Goal: Task Accomplishment & Management: Manage account settings

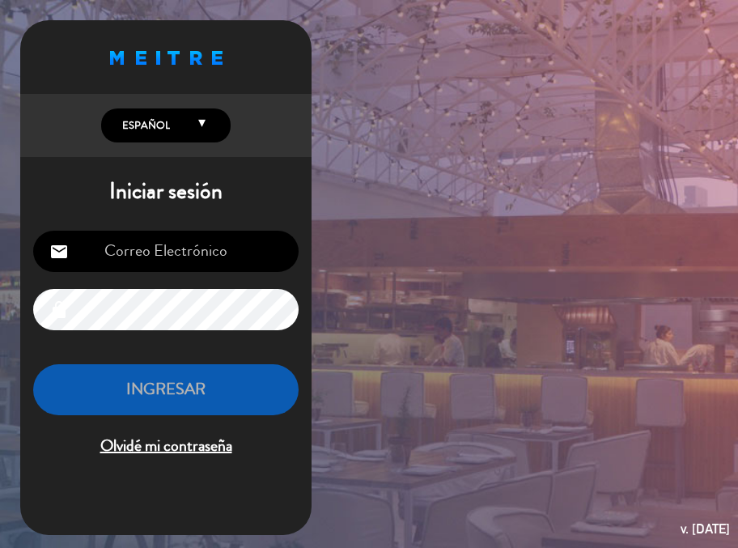
click at [167, 256] on input "email" at bounding box center [165, 250] width 265 height 41
type input "[EMAIL_ADDRESS][DOMAIN_NAME]"
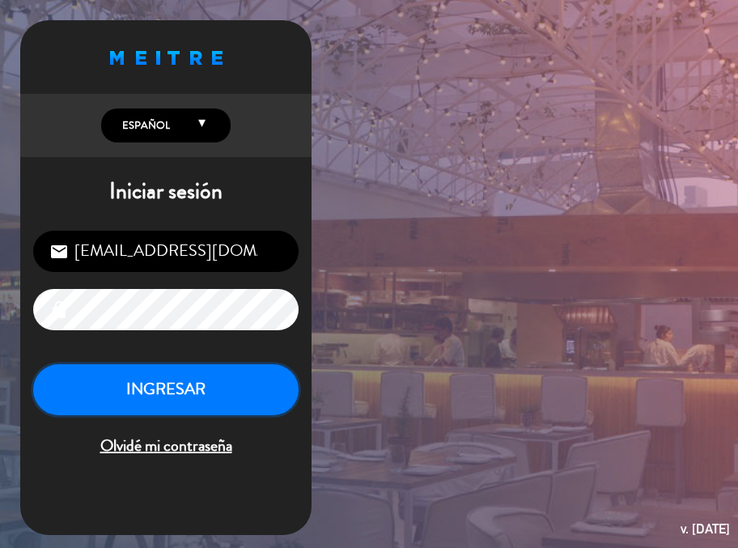
click at [181, 384] on button "INGRESAR" at bounding box center [165, 389] width 265 height 51
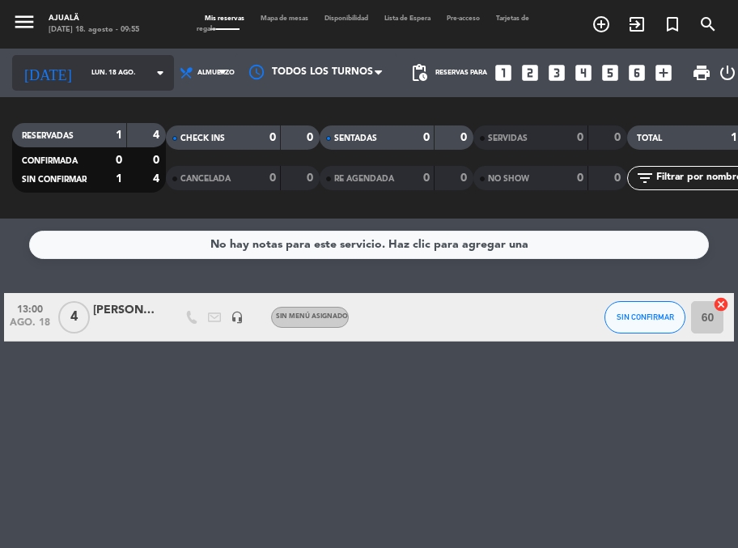
click at [83, 77] on input "lun. 18 ago." at bounding box center [134, 73] width 102 height 24
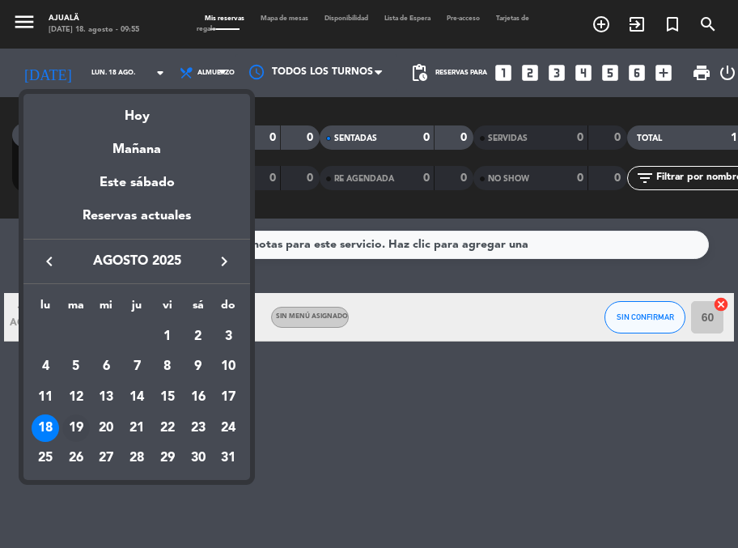
click at [77, 426] on div "19" at bounding box center [75, 427] width 27 height 27
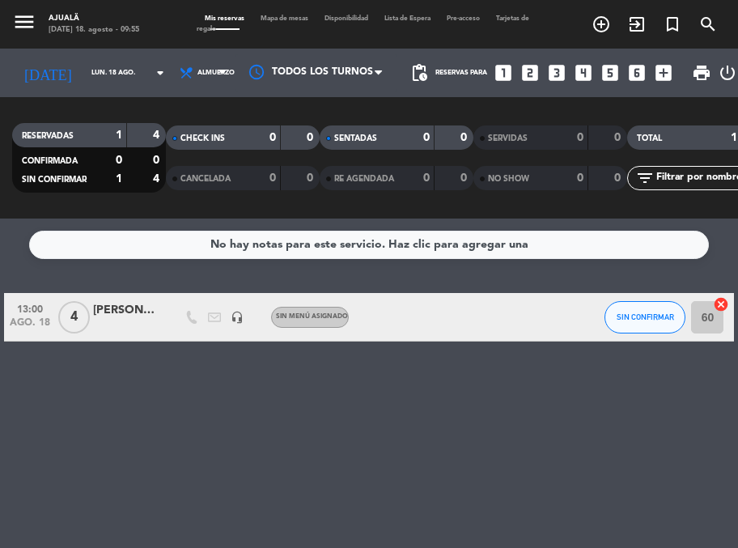
type input "[DATE]"
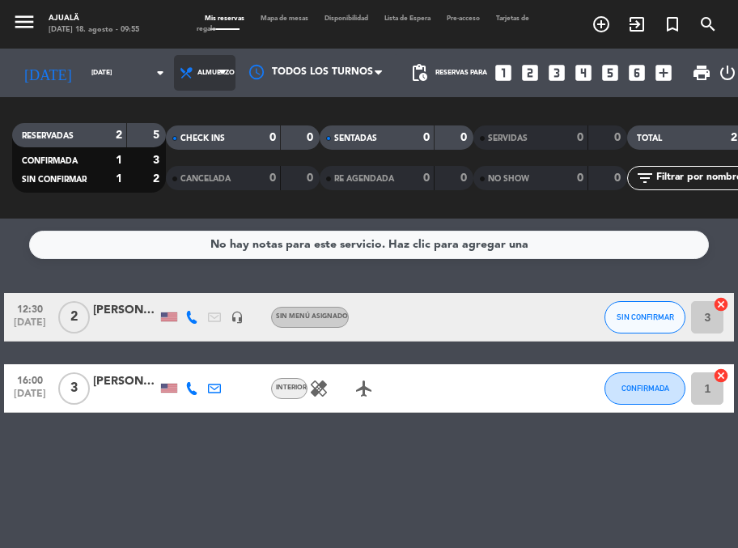
drag, startPoint x: 173, startPoint y: 76, endPoint x: 204, endPoint y: 110, distance: 45.8
click at [178, 80] on span "Almuerzo" at bounding box center [204, 73] width 61 height 36
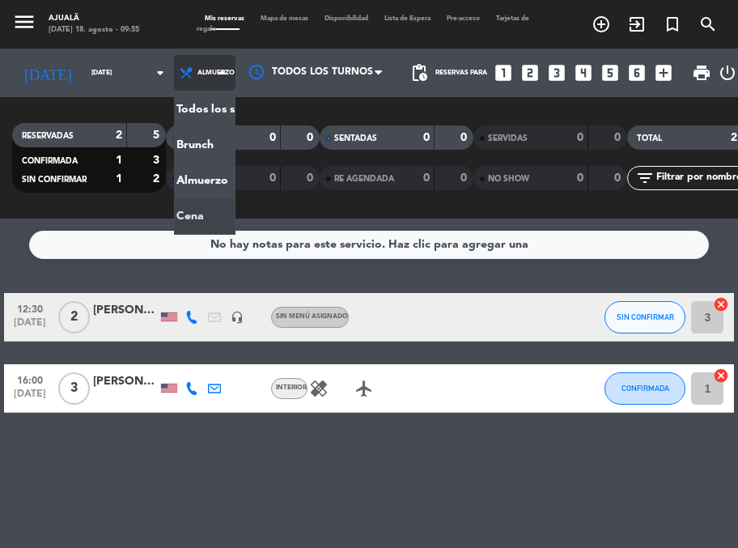
click at [193, 216] on div "menu Ajualä [DATE] 18. agosto - 09:55 Mis reservas Mapa de mesas Disponibilidad…" at bounding box center [369, 109] width 738 height 218
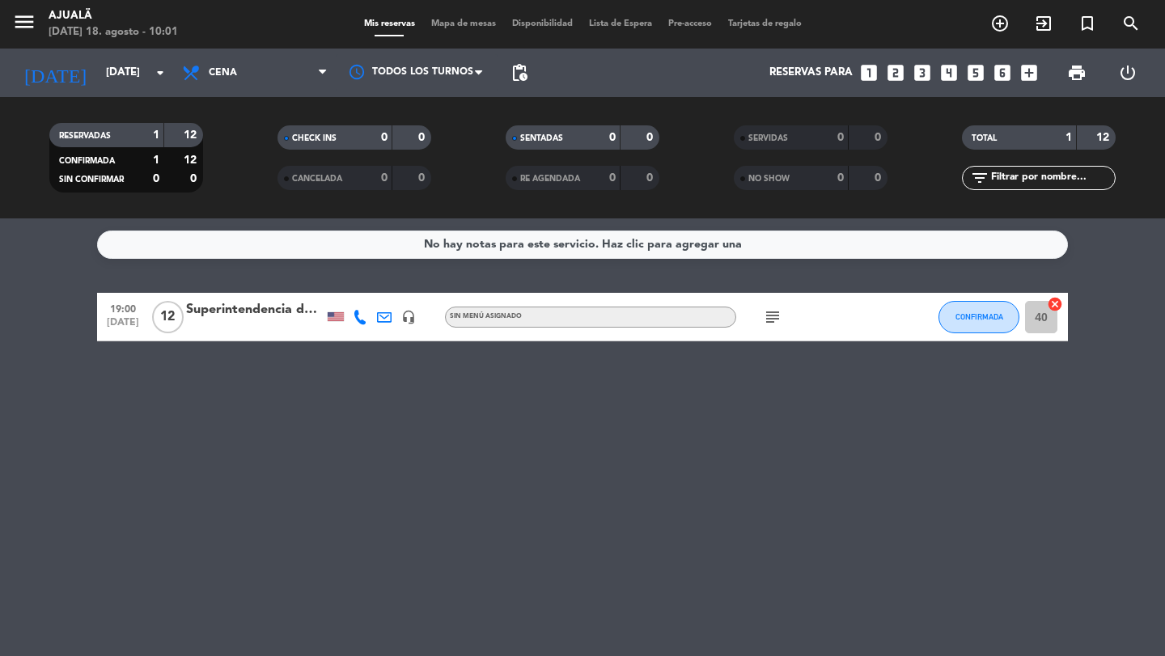
click at [214, 309] on div "Superintendencia de Bancos" at bounding box center [254, 309] width 137 height 21
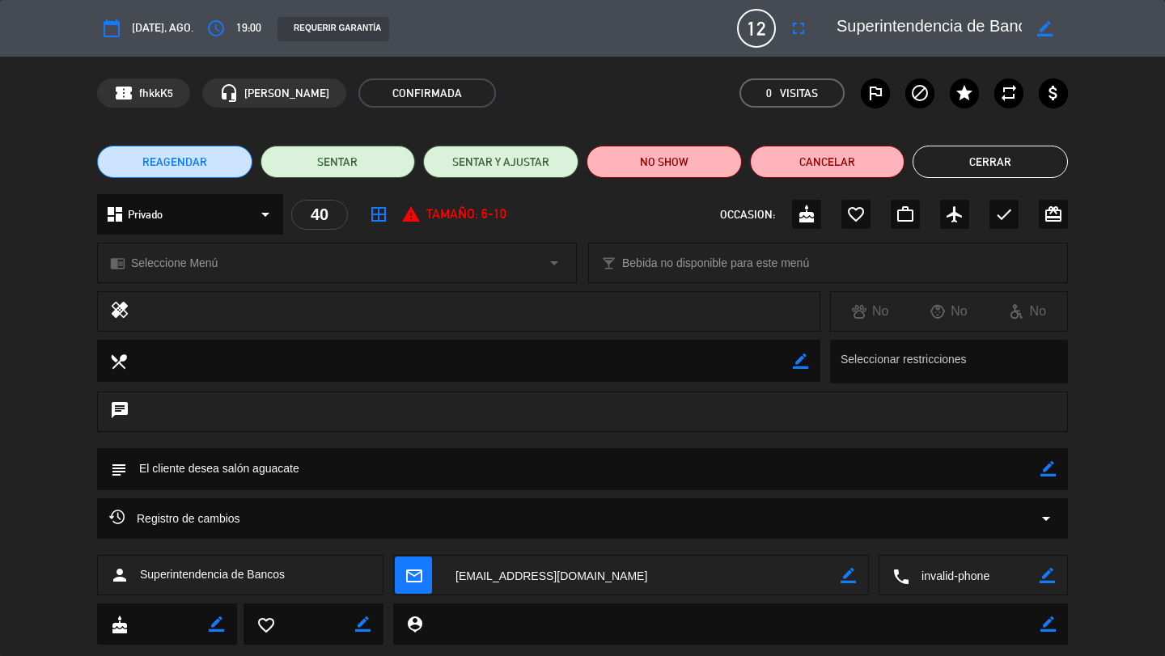
click at [737, 32] on span "12" at bounding box center [756, 28] width 39 height 39
click at [737, 28] on icon "fullscreen" at bounding box center [798, 28] width 19 height 19
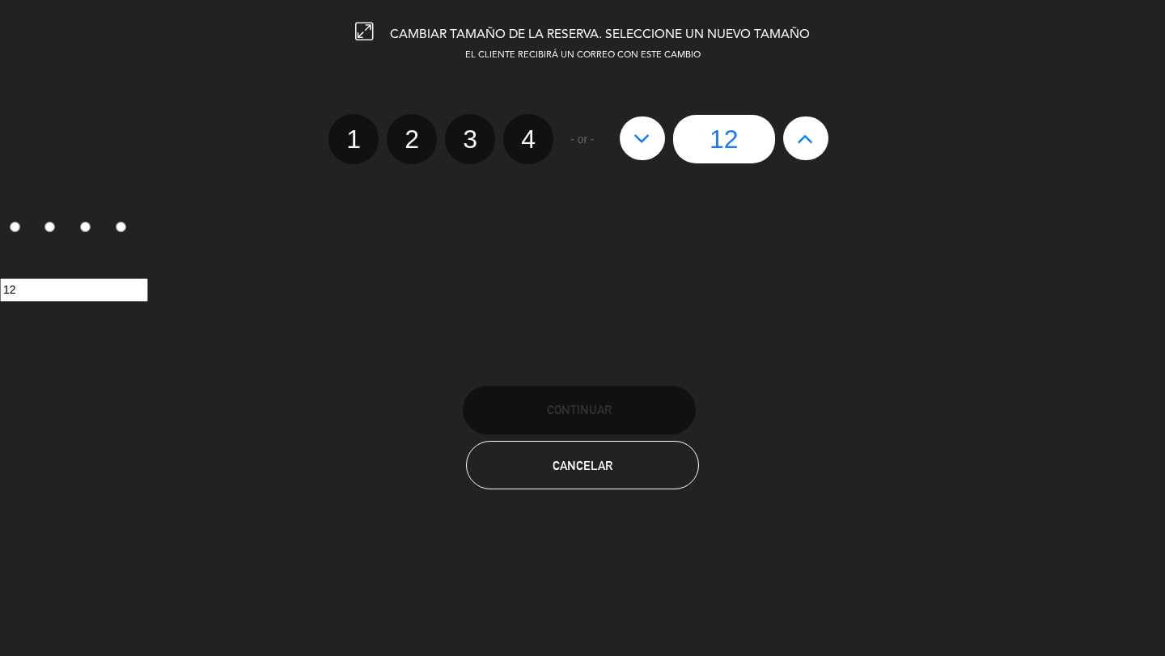
click at [645, 151] on button at bounding box center [641, 138] width 45 height 44
type input "11"
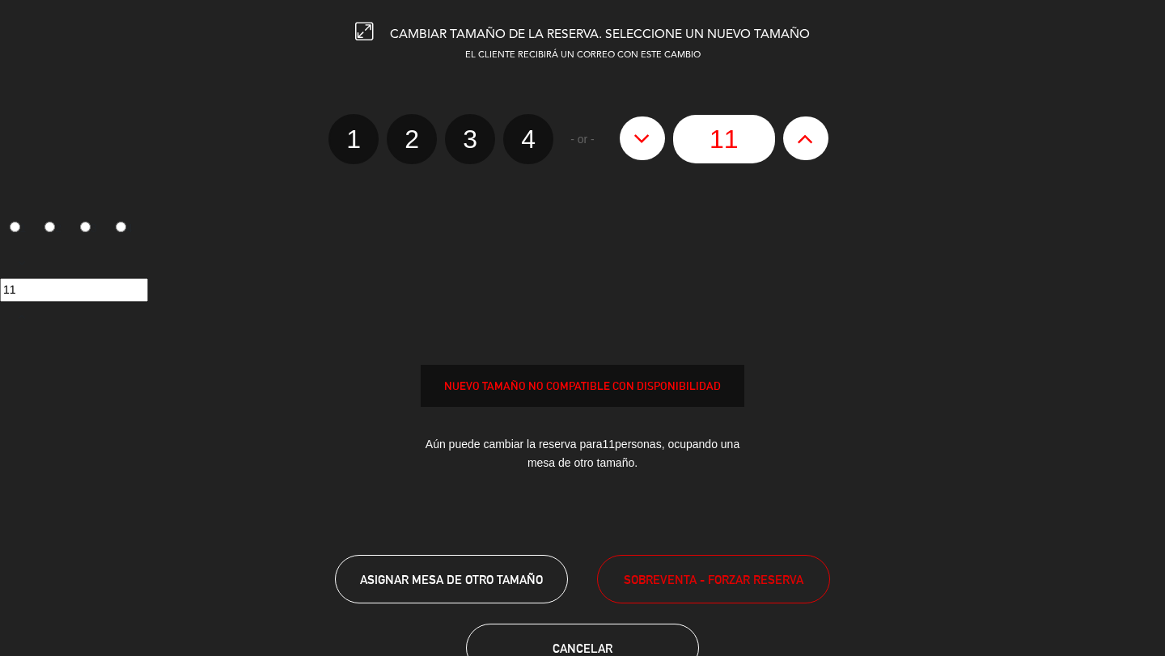
click at [645, 151] on button at bounding box center [641, 138] width 45 height 44
type input "10"
click at [645, 151] on button at bounding box center [641, 138] width 45 height 44
type input "9"
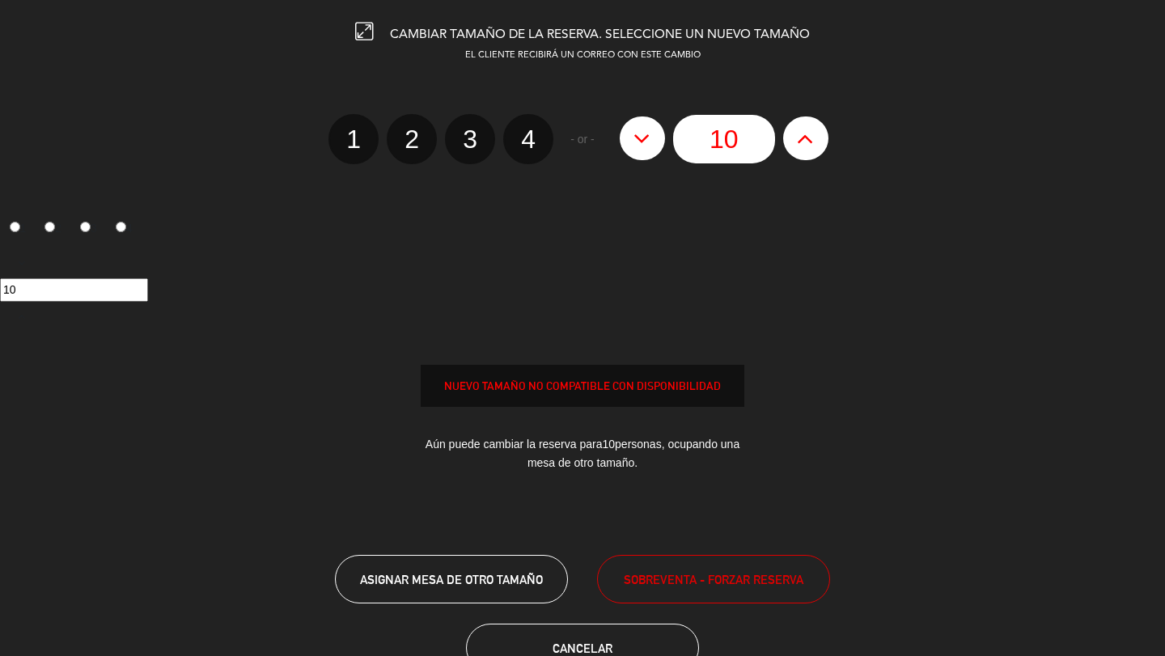
type input "9"
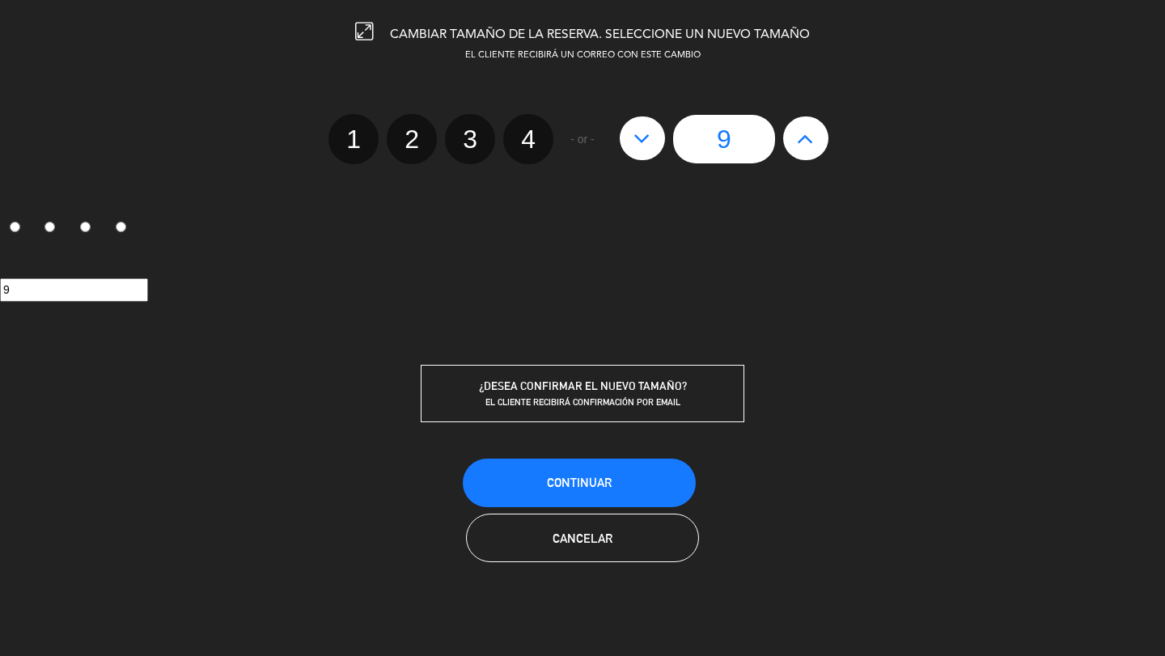
click at [645, 151] on button at bounding box center [641, 138] width 45 height 44
type input "8"
click at [645, 151] on button at bounding box center [641, 138] width 45 height 44
type input "7"
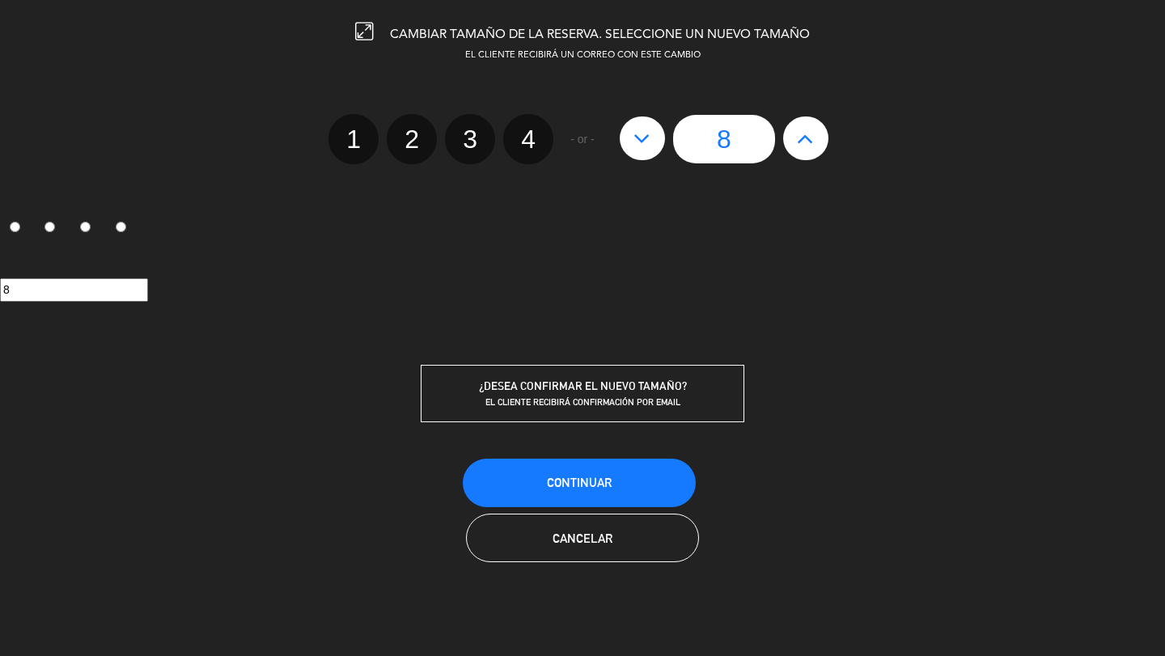
type input "7"
click at [647, 486] on button "Continuar" at bounding box center [579, 483] width 233 height 49
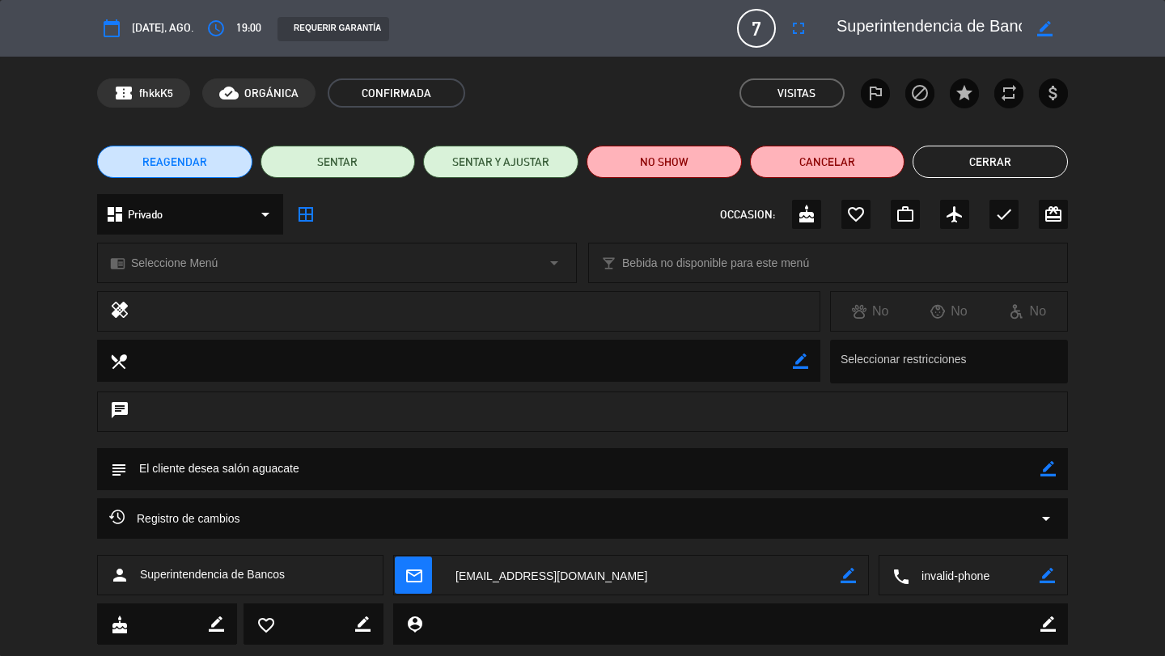
scroll to position [37, 0]
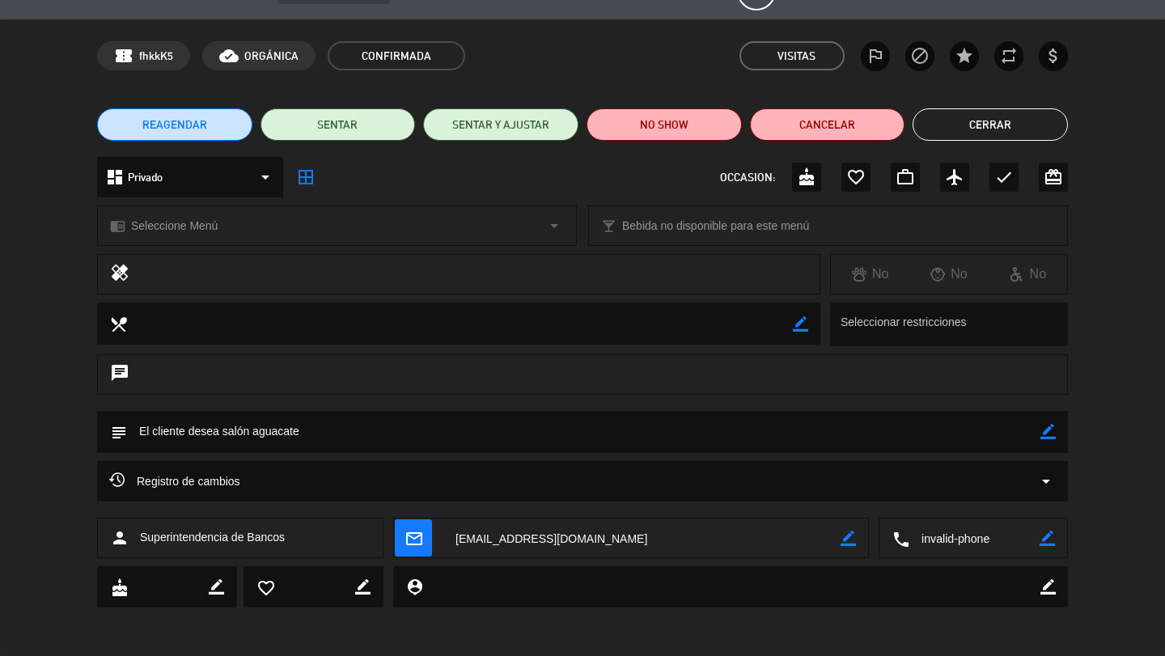
drag, startPoint x: 1051, startPoint y: 539, endPoint x: 1043, endPoint y: 535, distance: 9.0
click at [737, 539] on icon "border_color" at bounding box center [1046, 538] width 15 height 15
drag, startPoint x: 970, startPoint y: 538, endPoint x: 867, endPoint y: 552, distance: 104.5
click at [737, 547] on div "person Superintendencia de Bancos mail_outline border_color local_phone" at bounding box center [582, 538] width 970 height 40
type textarea "i"
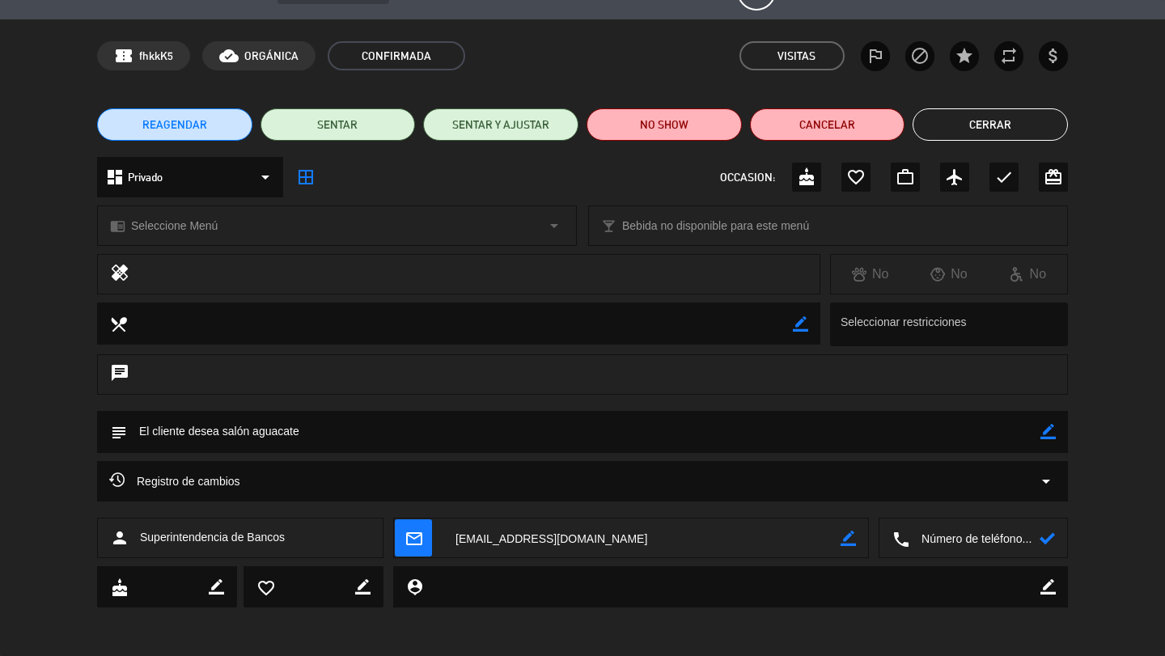
paste textarea "[PHONE_NUMBER]"
drag, startPoint x: 1047, startPoint y: 538, endPoint x: 1028, endPoint y: 537, distance: 19.4
click at [737, 538] on icon at bounding box center [1046, 538] width 15 height 15
click at [737, 537] on textarea at bounding box center [974, 538] width 130 height 40
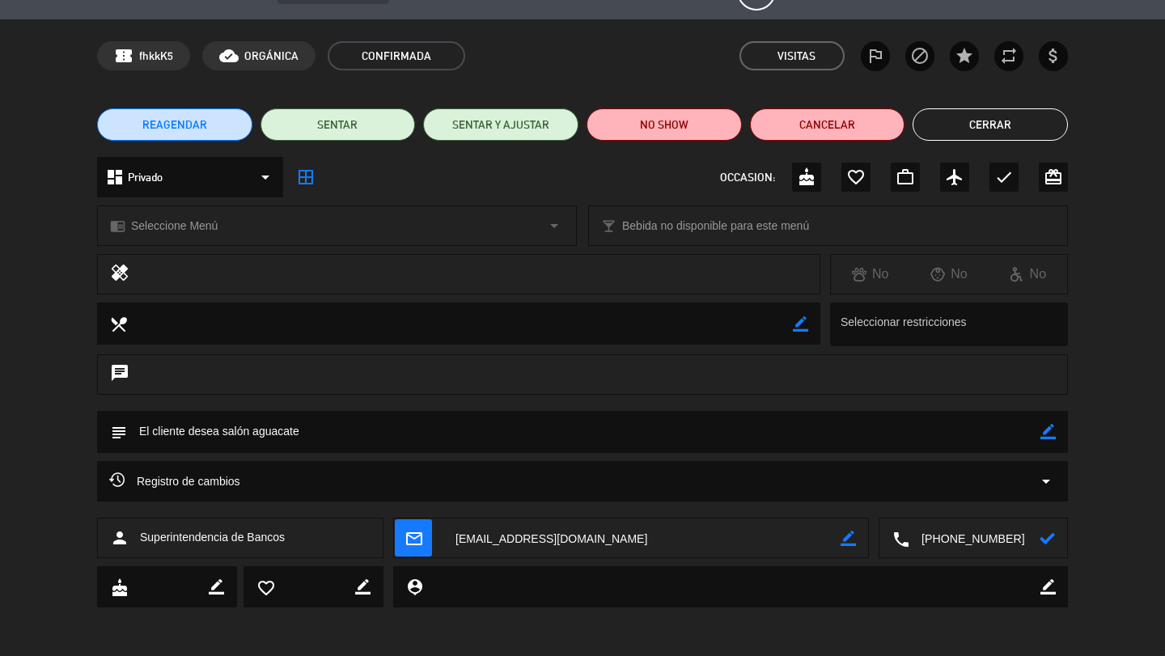
type textarea "[PHONE_NUMBER]"
click at [737, 540] on icon at bounding box center [1046, 538] width 15 height 15
click at [737, 122] on button "Cerrar" at bounding box center [989, 124] width 155 height 32
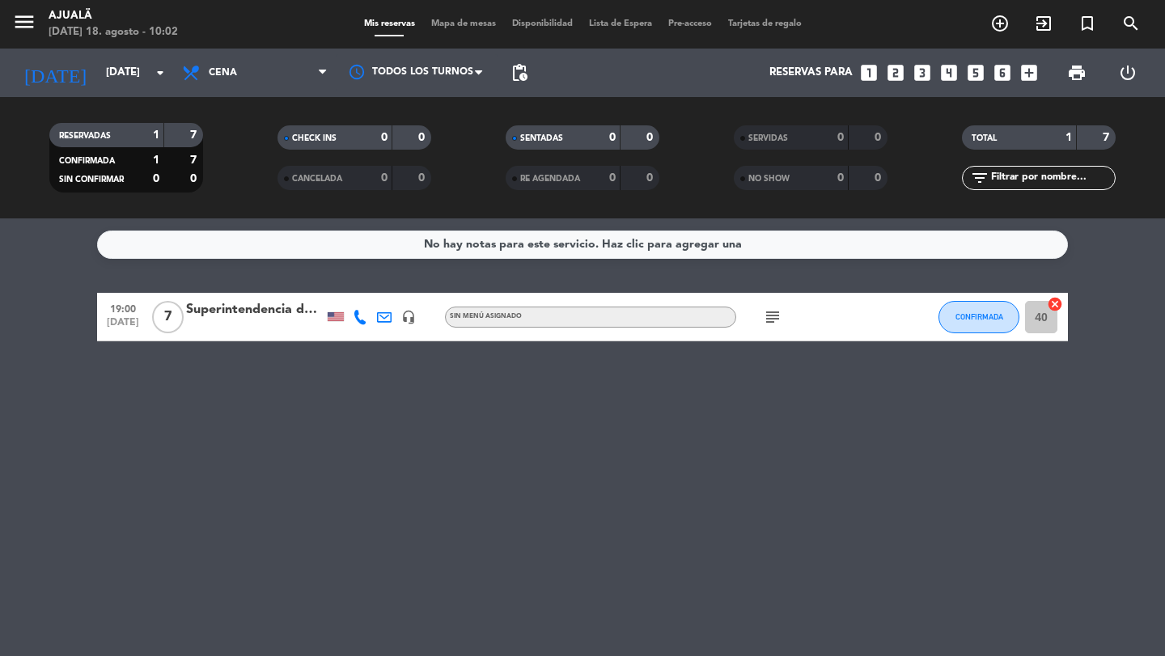
click at [737, 320] on icon "subject" at bounding box center [772, 316] width 19 height 19
drag, startPoint x: 762, startPoint y: 428, endPoint x: 750, endPoint y: 425, distance: 12.4
click at [737, 428] on div "No hay notas para este servicio. Haz clic para agregar una 19:00 [DATE] 7 Super…" at bounding box center [582, 437] width 1165 height 438
click at [188, 311] on div "Superintendencia de Bancos" at bounding box center [254, 309] width 137 height 21
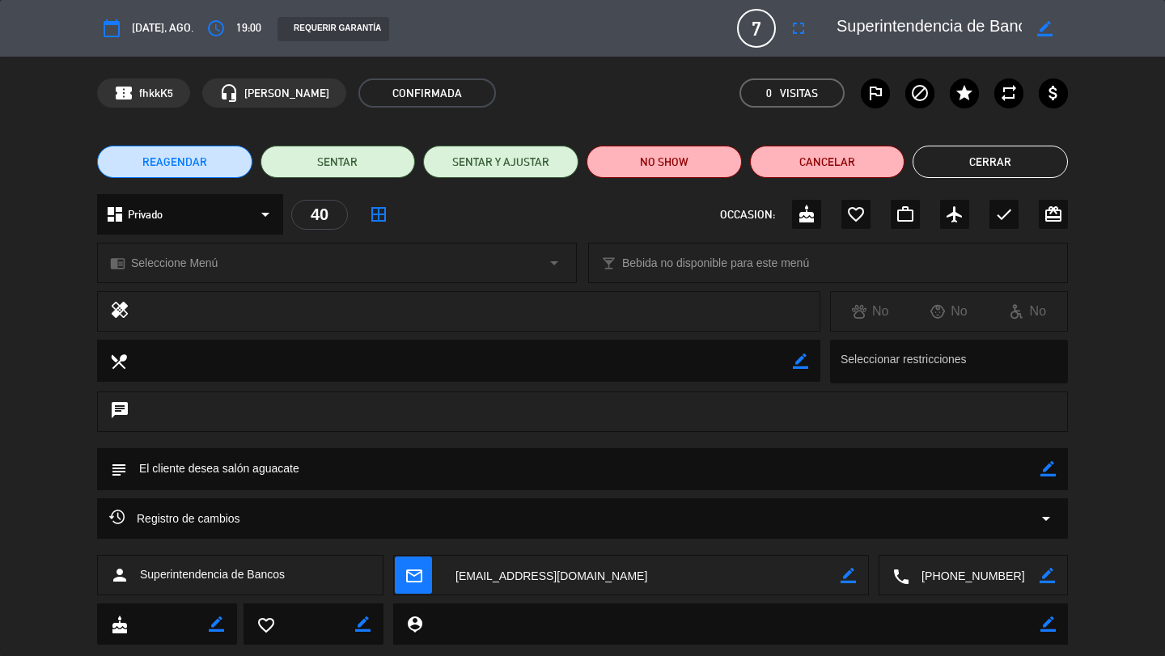
click at [526, 267] on div "chrome_reader_mode Seleccione Menú arrow_drop_down" at bounding box center [337, 262] width 478 height 39
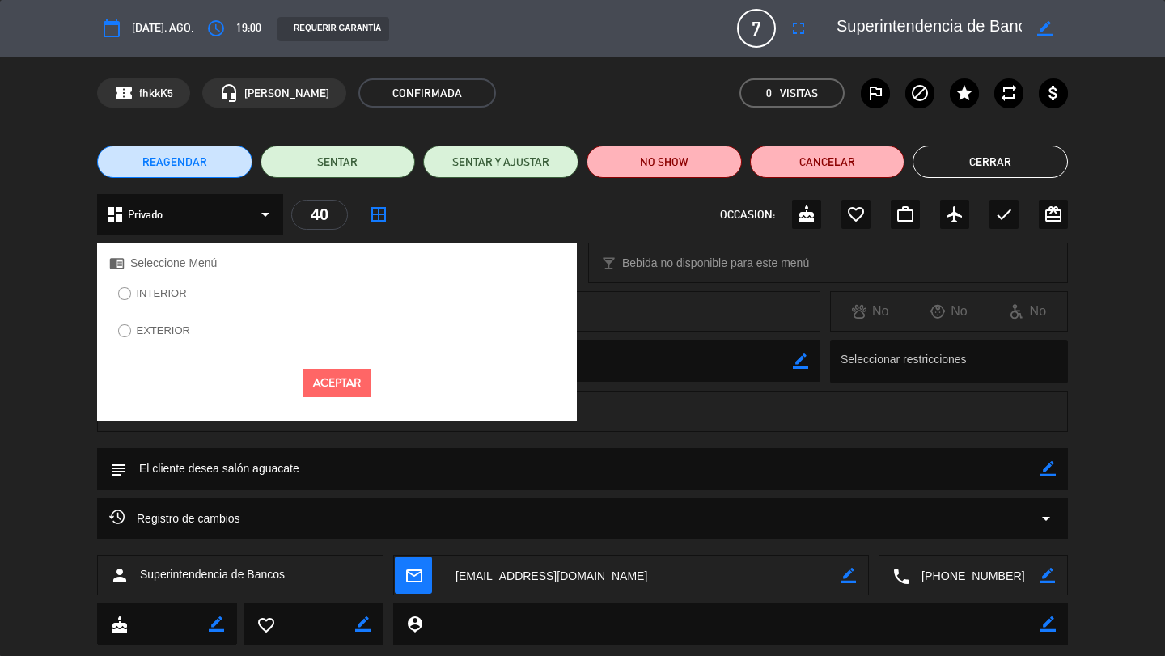
click at [349, 388] on button "Aceptar" at bounding box center [336, 383] width 67 height 28
click at [345, 371] on button "Aceptar" at bounding box center [336, 383] width 67 height 28
drag, startPoint x: 349, startPoint y: 381, endPoint x: 374, endPoint y: 385, distance: 25.4
click at [349, 381] on button "Aceptar" at bounding box center [336, 383] width 67 height 28
click at [674, 547] on div "Registro de cambios arrow_drop_down" at bounding box center [582, 526] width 1165 height 57
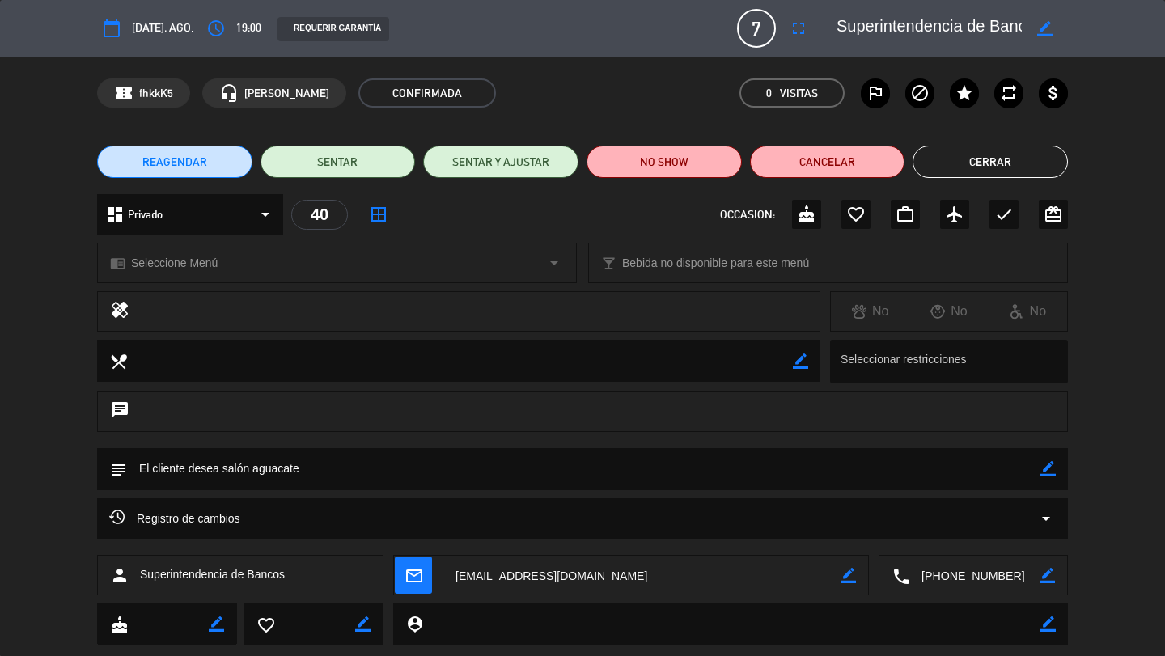
click at [634, 448] on textarea at bounding box center [583, 468] width 913 height 41
click at [608, 462] on textarea at bounding box center [583, 468] width 913 height 41
drag, startPoint x: 1038, startPoint y: 466, endPoint x: 970, endPoint y: 473, distance: 68.3
click at [737, 466] on textarea at bounding box center [583, 468] width 913 height 41
click at [737, 474] on icon "border_color" at bounding box center [1047, 468] width 15 height 15
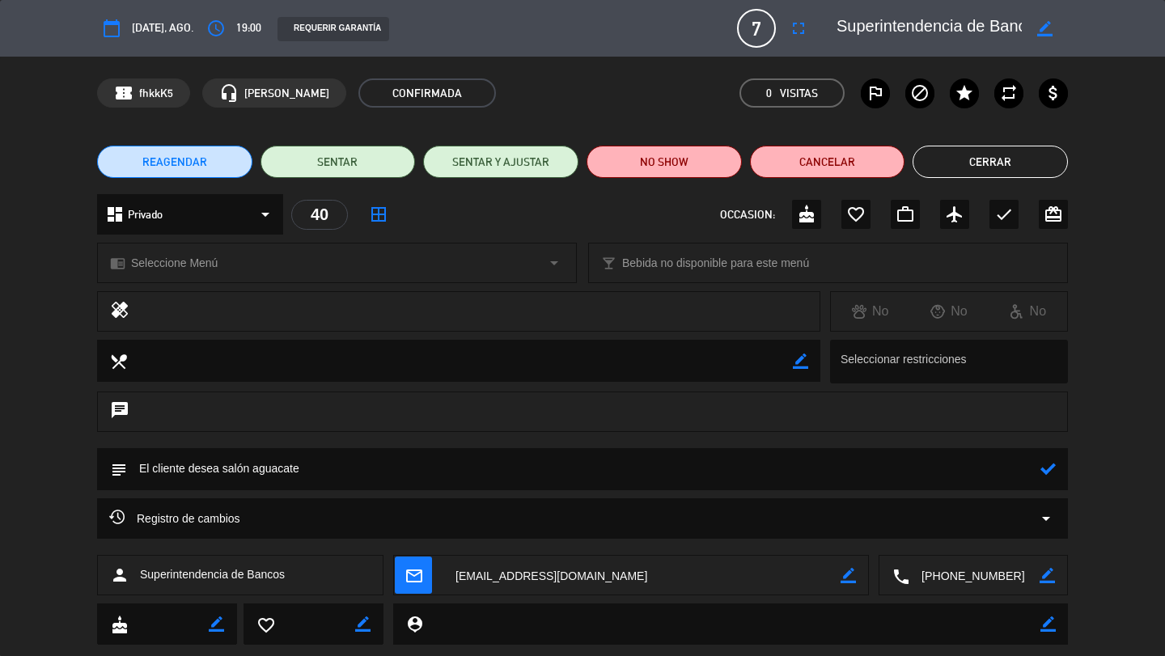
click at [733, 484] on textarea at bounding box center [583, 468] width 913 height 41
type textarea "El cliente desea salón aguacate, tienen un menu asignado con un coctel de bienv…"
click at [737, 468] on icon at bounding box center [1047, 468] width 15 height 15
click at [737, 151] on button "Cerrar" at bounding box center [989, 162] width 155 height 32
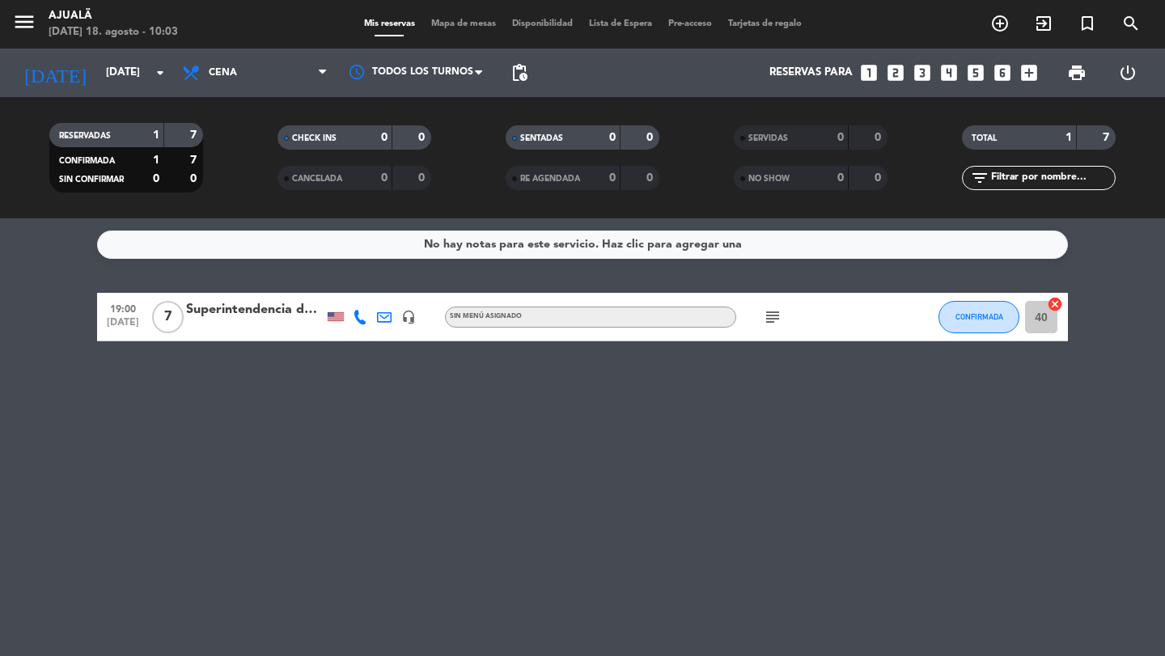
click at [737, 314] on icon "subject" at bounding box center [772, 316] width 19 height 19
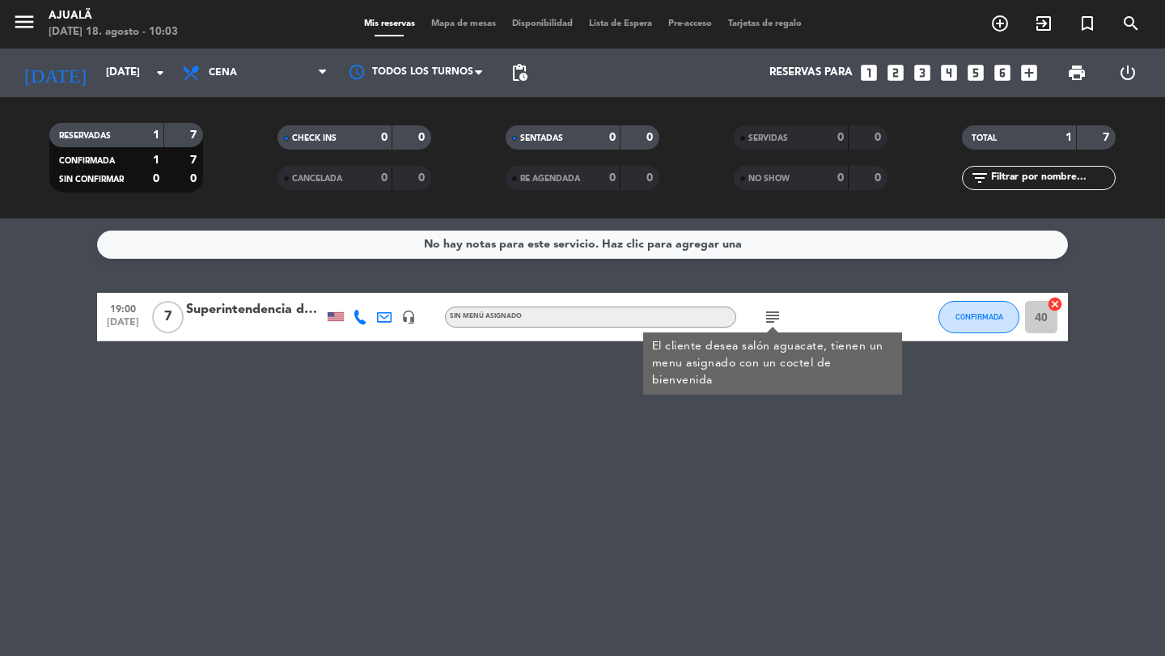
click at [737, 491] on div "No hay notas para este servicio. Haz clic para agregar una 19:00 [DATE] 7 Super…" at bounding box center [582, 437] width 1165 height 438
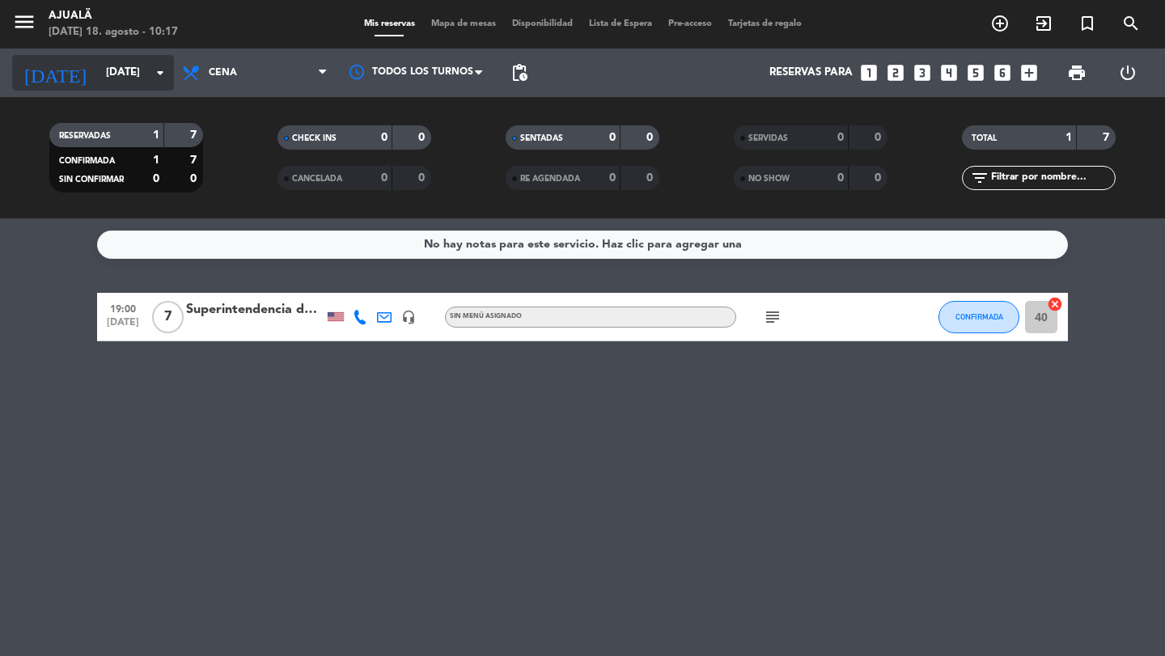
click at [117, 76] on input "[DATE]" at bounding box center [169, 72] width 142 height 29
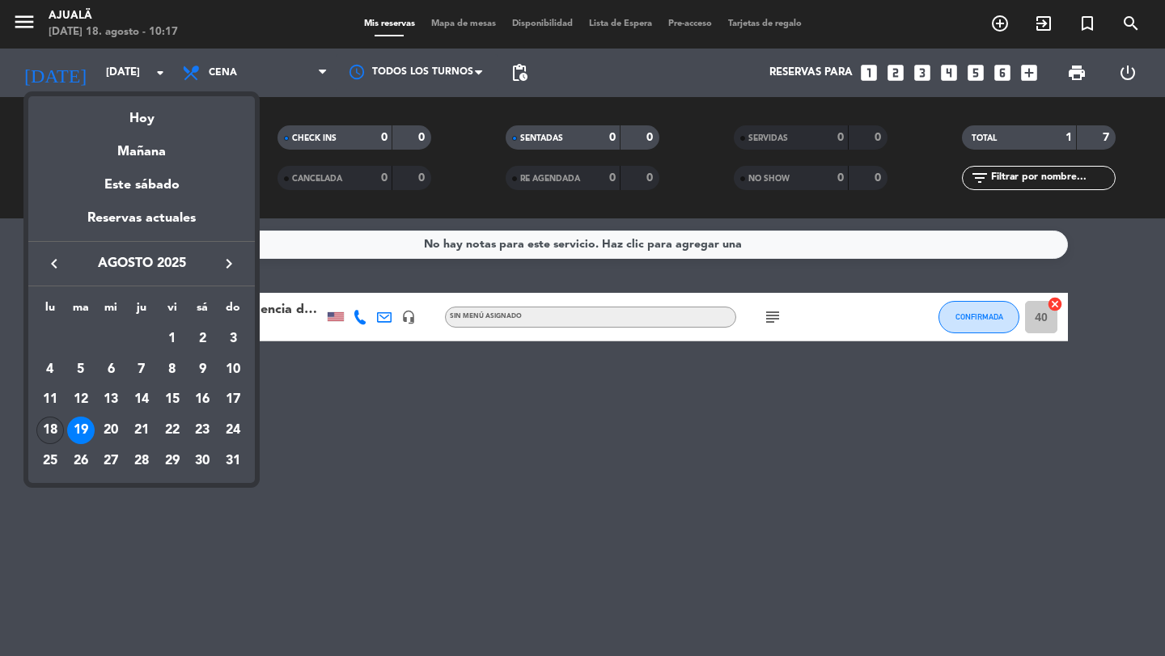
click at [57, 430] on div "18" at bounding box center [49, 430] width 27 height 27
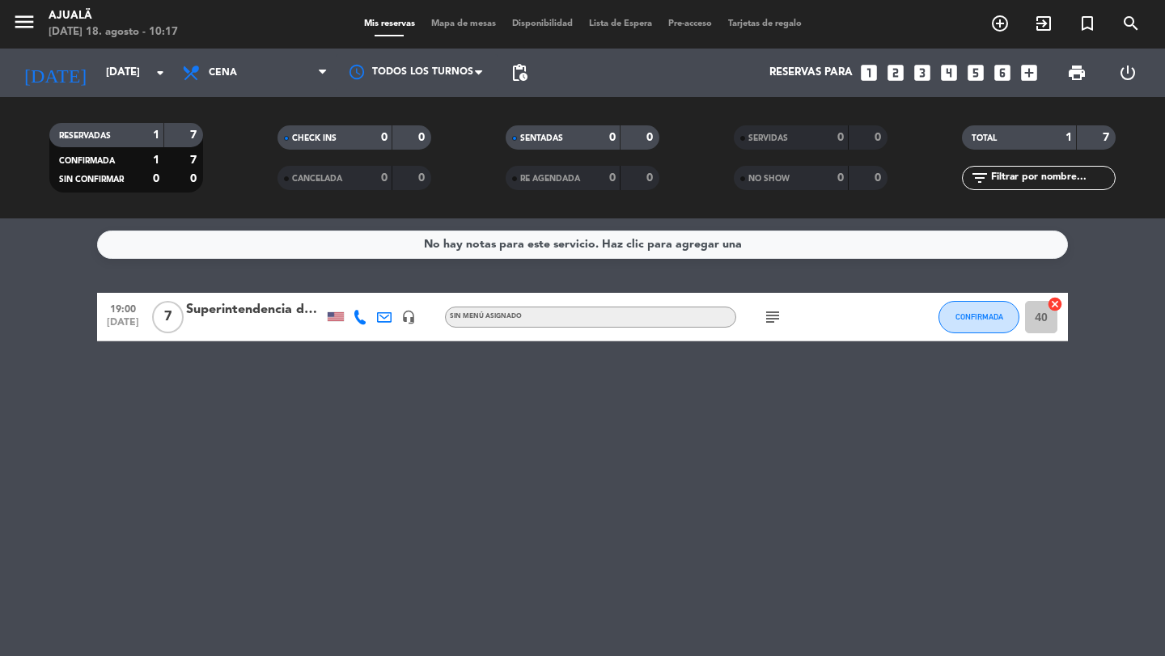
type input "lun. 18 ago."
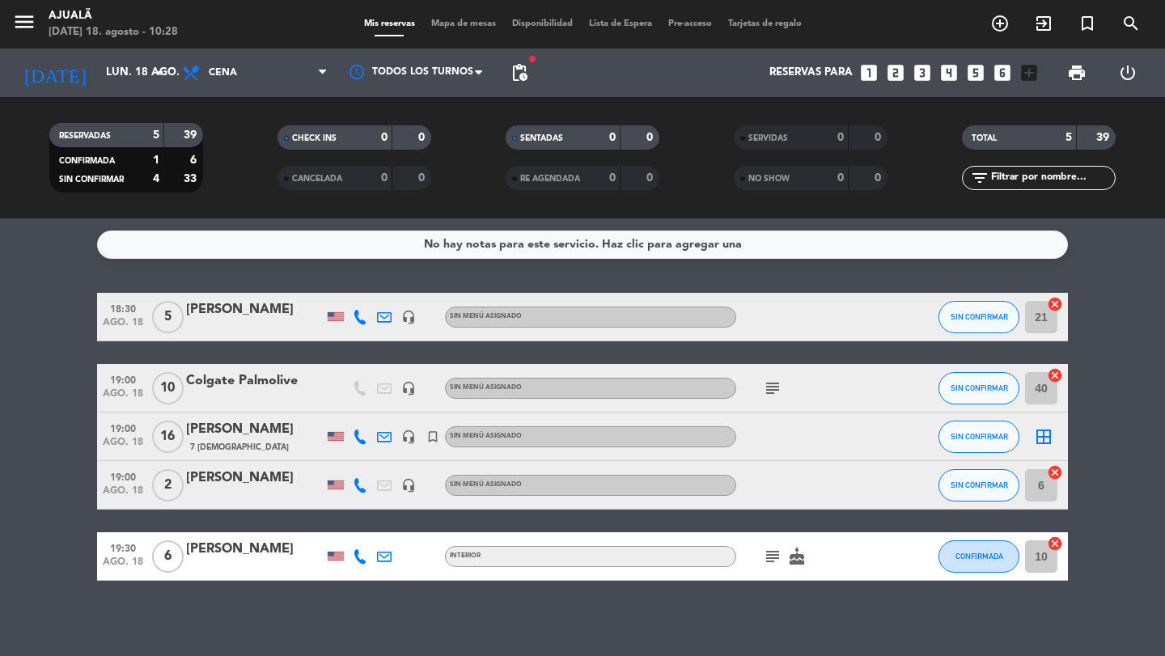
click at [737, 547] on icon "cake" at bounding box center [796, 556] width 19 height 19
click at [737, 547] on icon "subject" at bounding box center [772, 556] width 19 height 19
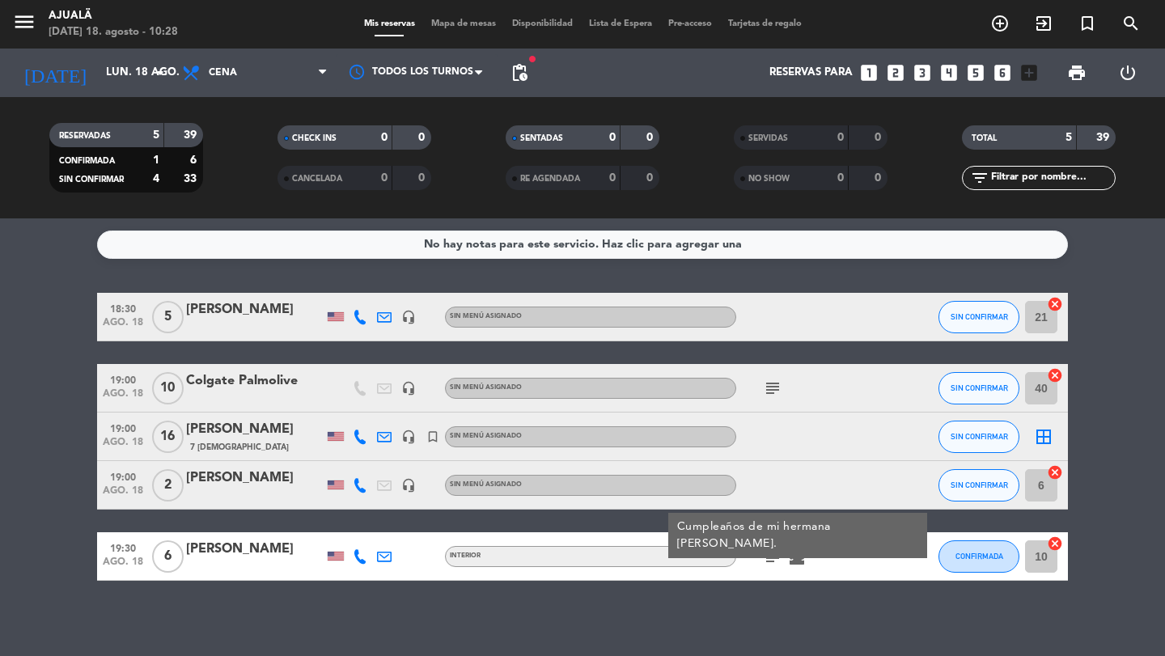
click at [267, 433] on div "[PERSON_NAME]" at bounding box center [254, 429] width 137 height 21
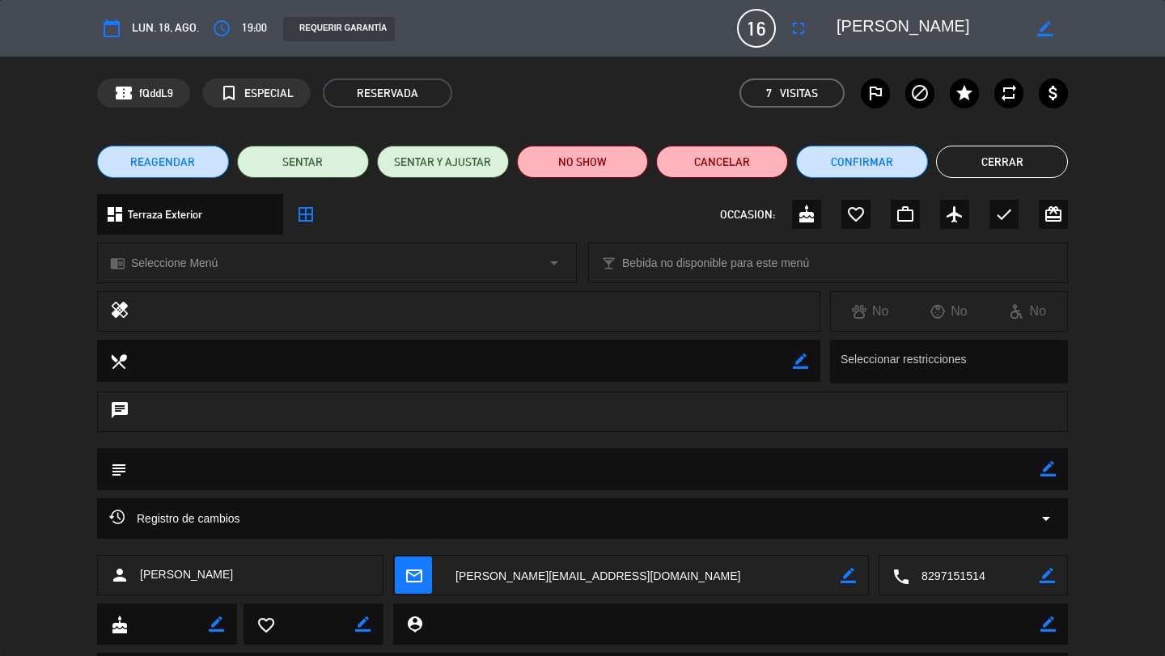
click at [737, 24] on span "16" at bounding box center [756, 28] width 39 height 39
click at [737, 25] on icon "fullscreen" at bounding box center [798, 28] width 19 height 19
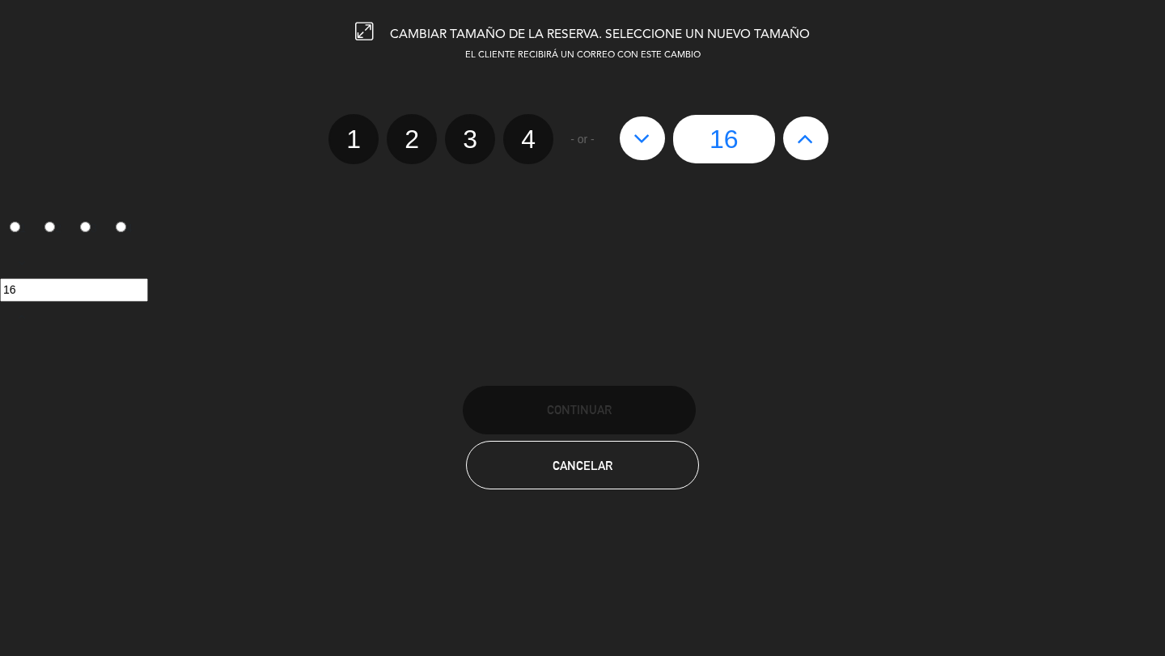
click at [737, 147] on icon at bounding box center [805, 138] width 17 height 26
type input "17"
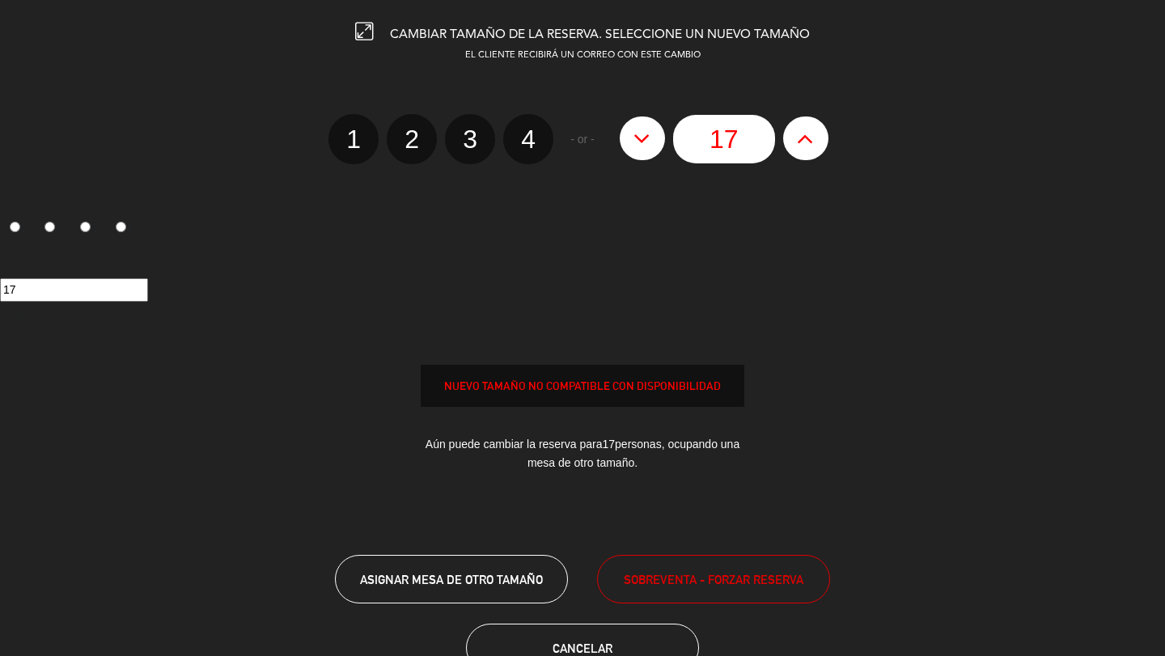
click at [737, 147] on icon at bounding box center [805, 138] width 17 height 26
type input "18"
click at [737, 147] on icon at bounding box center [805, 138] width 17 height 26
type input "19"
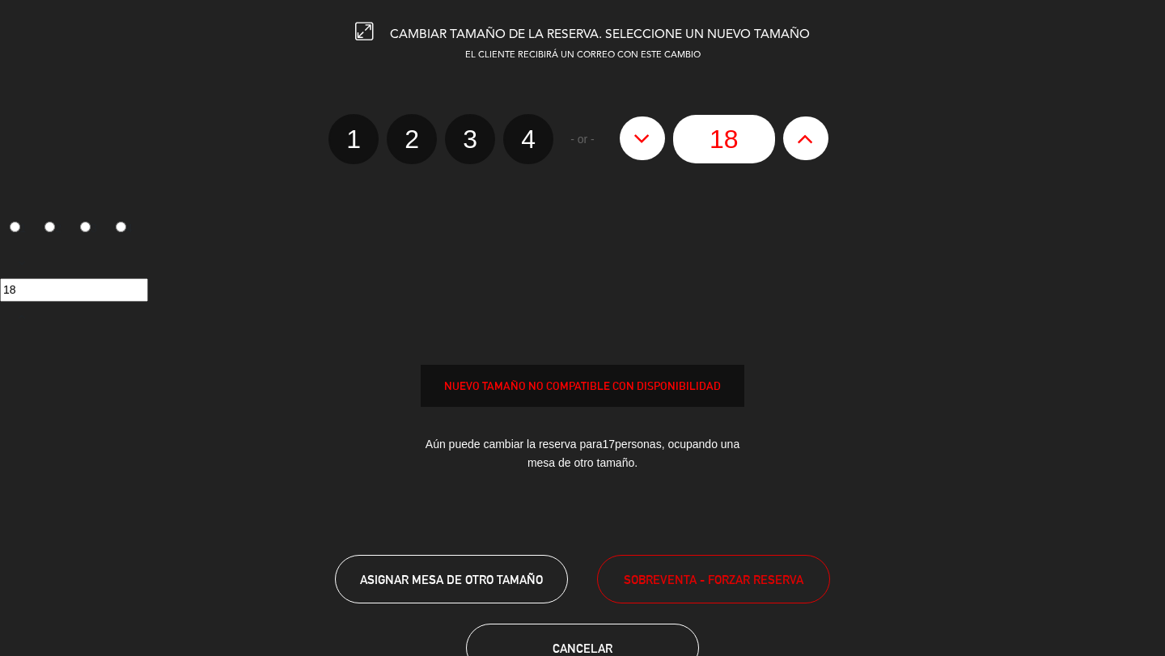
type input "19"
click at [737, 147] on icon at bounding box center [805, 138] width 17 height 26
type input "20"
click at [737, 147] on icon at bounding box center [805, 138] width 17 height 26
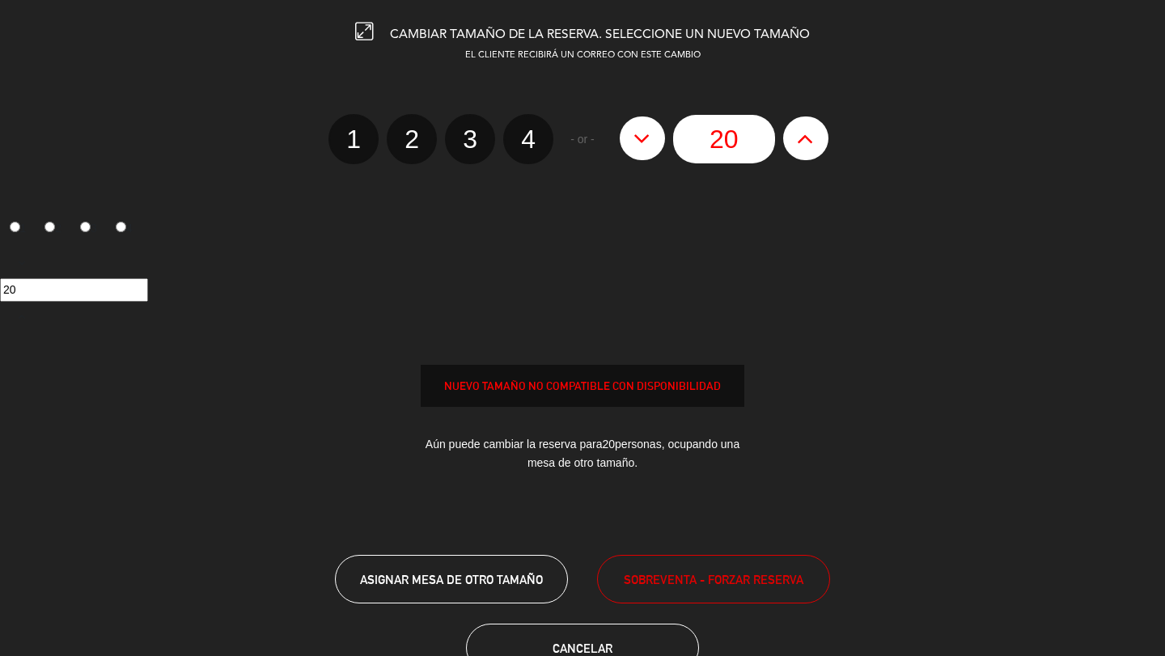
type input "21"
click at [737, 147] on icon at bounding box center [805, 138] width 17 height 26
type input "22"
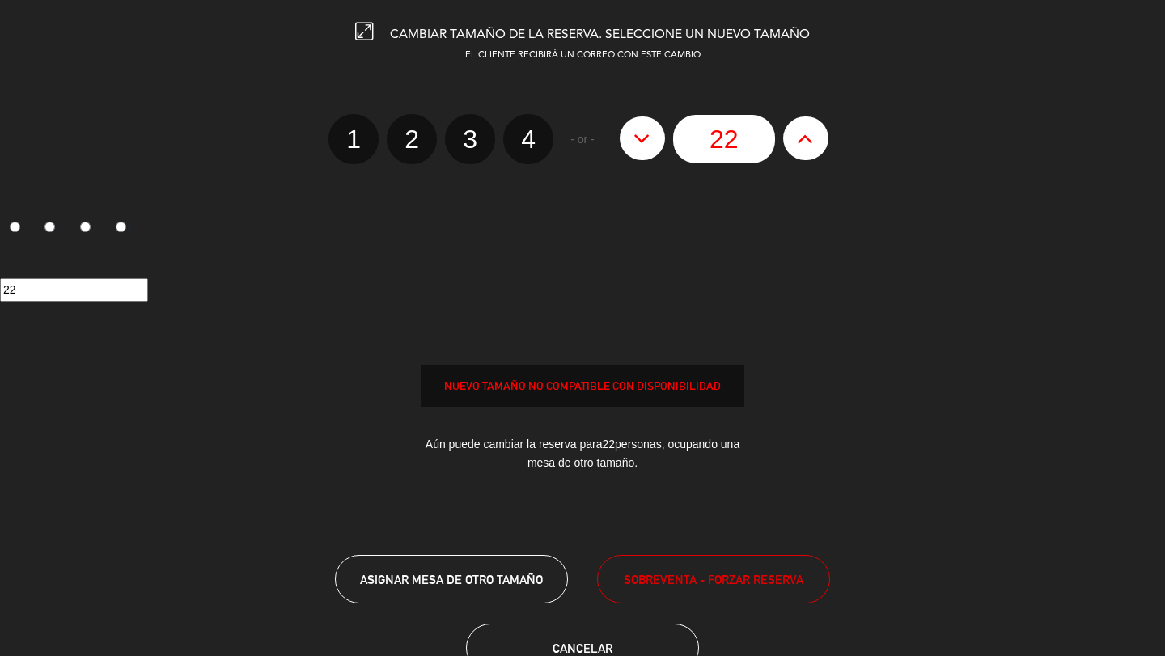
click at [737, 147] on icon at bounding box center [805, 138] width 17 height 26
type input "23"
click at [737, 147] on icon at bounding box center [805, 138] width 17 height 26
type input "24"
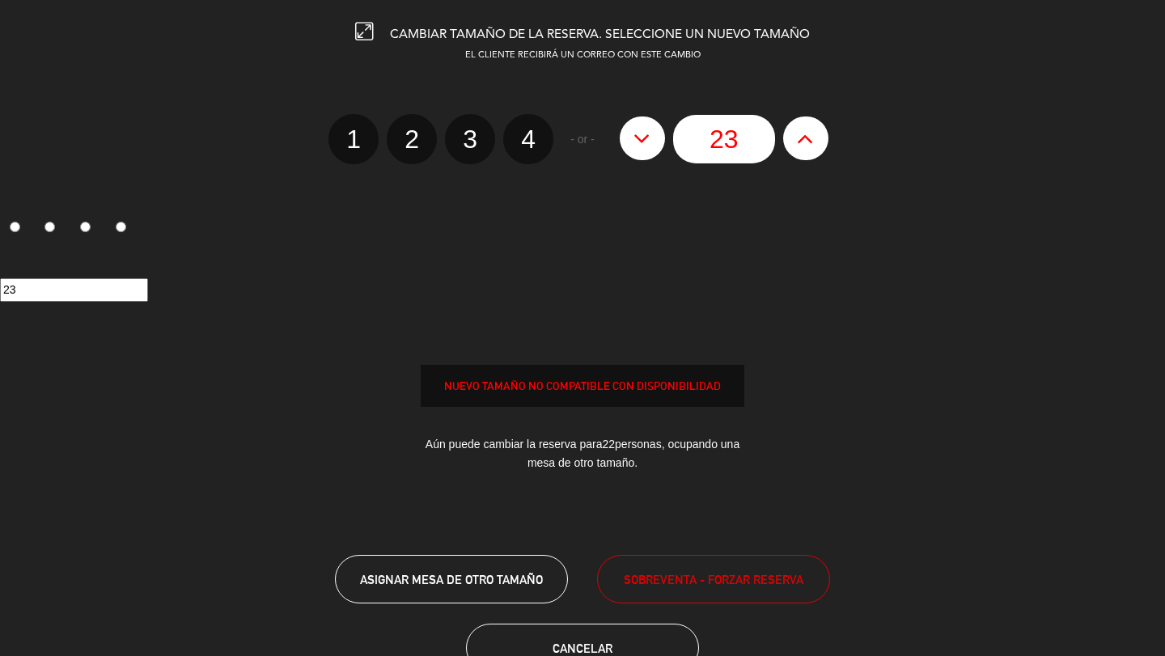
type input "24"
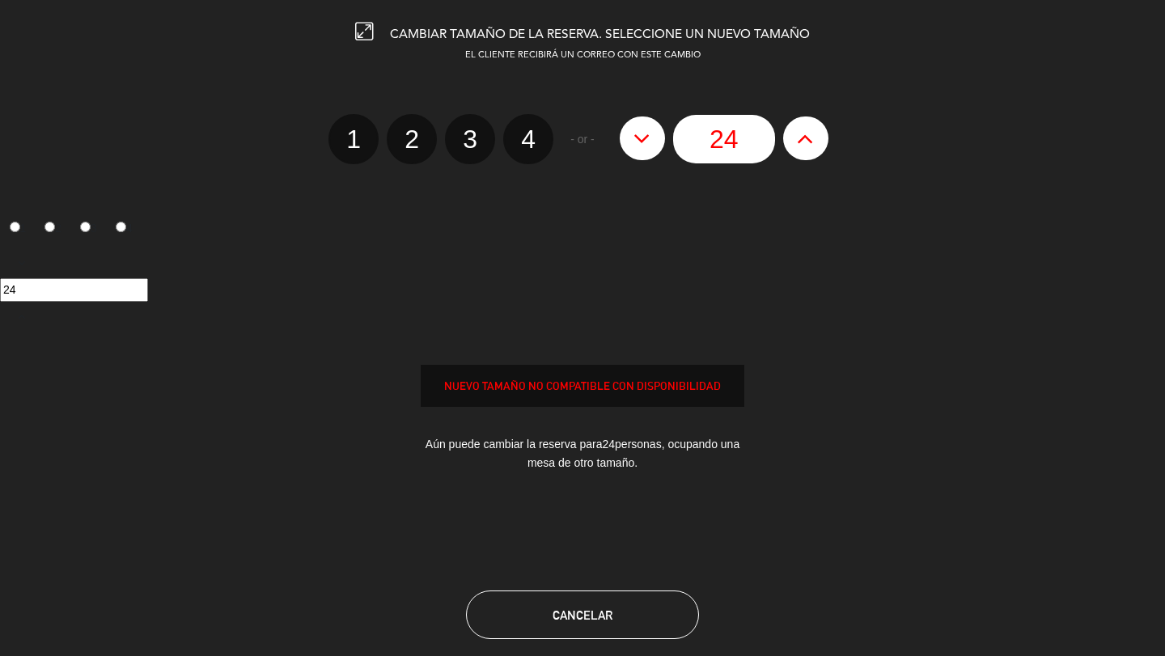
click at [737, 147] on icon at bounding box center [805, 138] width 17 height 26
type input "25"
click at [737, 147] on icon at bounding box center [805, 138] width 17 height 26
type input "26"
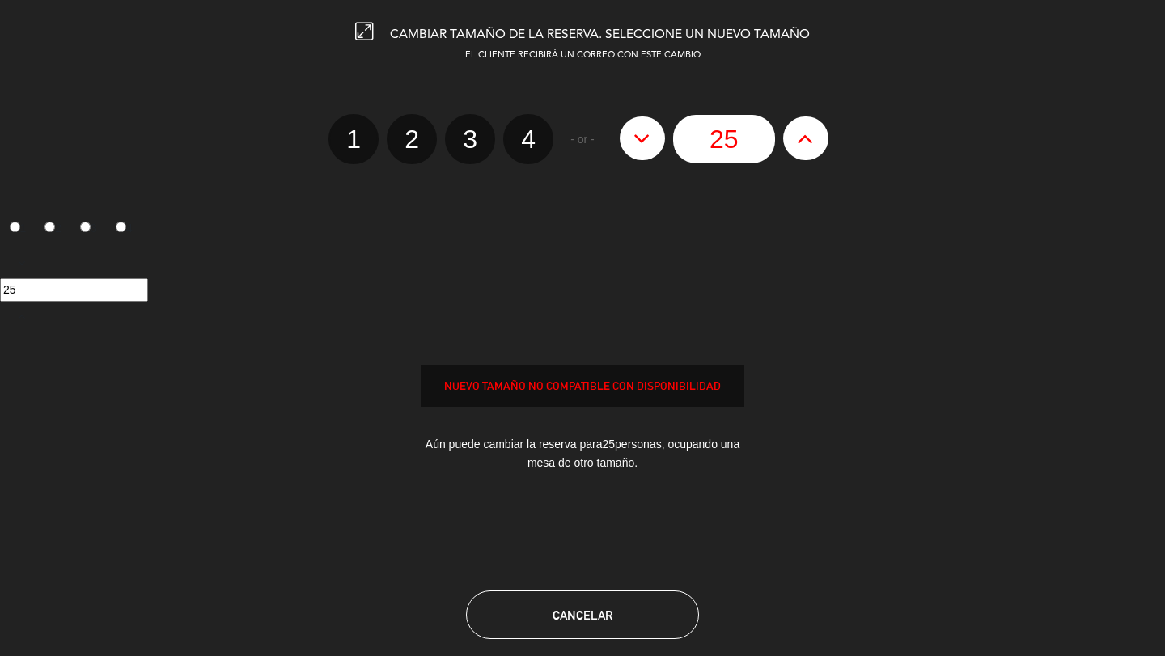
type input "26"
click at [737, 147] on icon at bounding box center [805, 138] width 17 height 26
type input "27"
click at [737, 147] on icon at bounding box center [805, 138] width 17 height 26
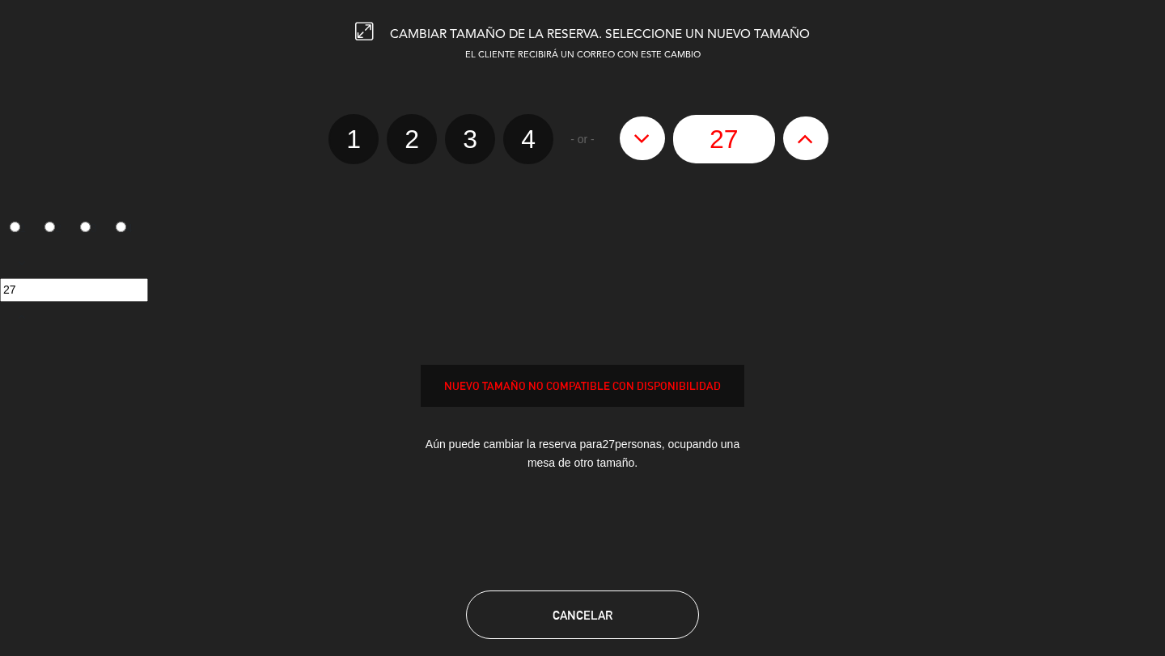
type input "28"
click at [737, 147] on icon at bounding box center [805, 138] width 17 height 26
type input "29"
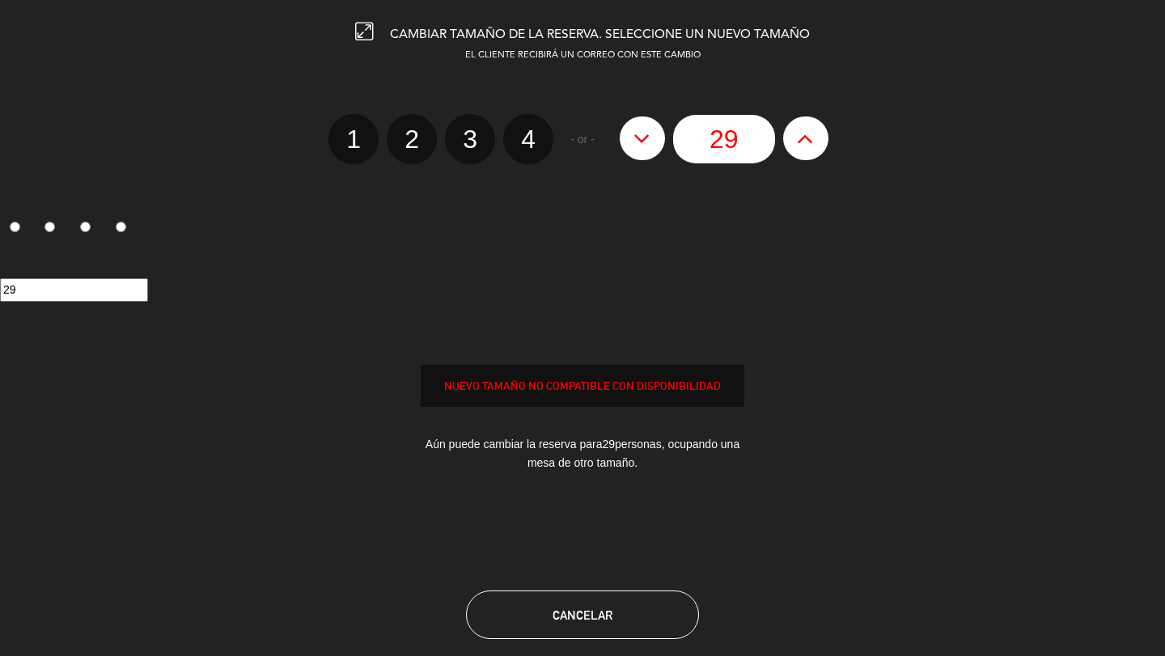
click at [737, 147] on icon at bounding box center [805, 138] width 17 height 26
type input "30"
click at [737, 147] on icon at bounding box center [805, 138] width 17 height 26
type input "31"
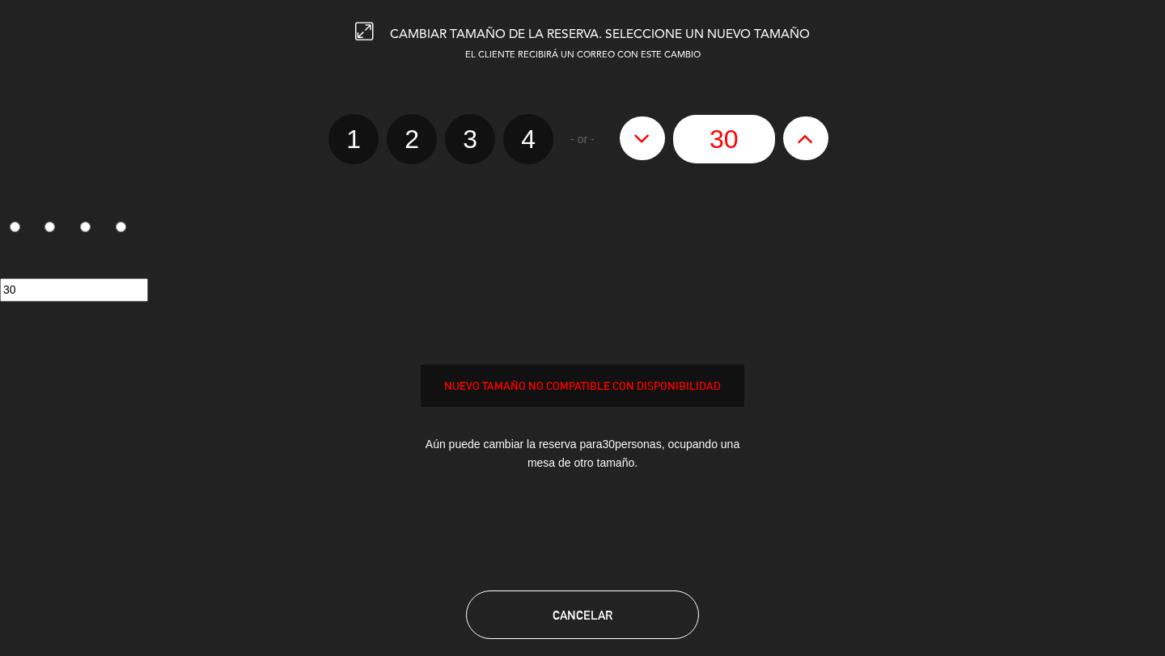
type input "31"
click at [737, 147] on icon at bounding box center [805, 138] width 17 height 26
type input "32"
click at [737, 147] on icon at bounding box center [805, 138] width 17 height 26
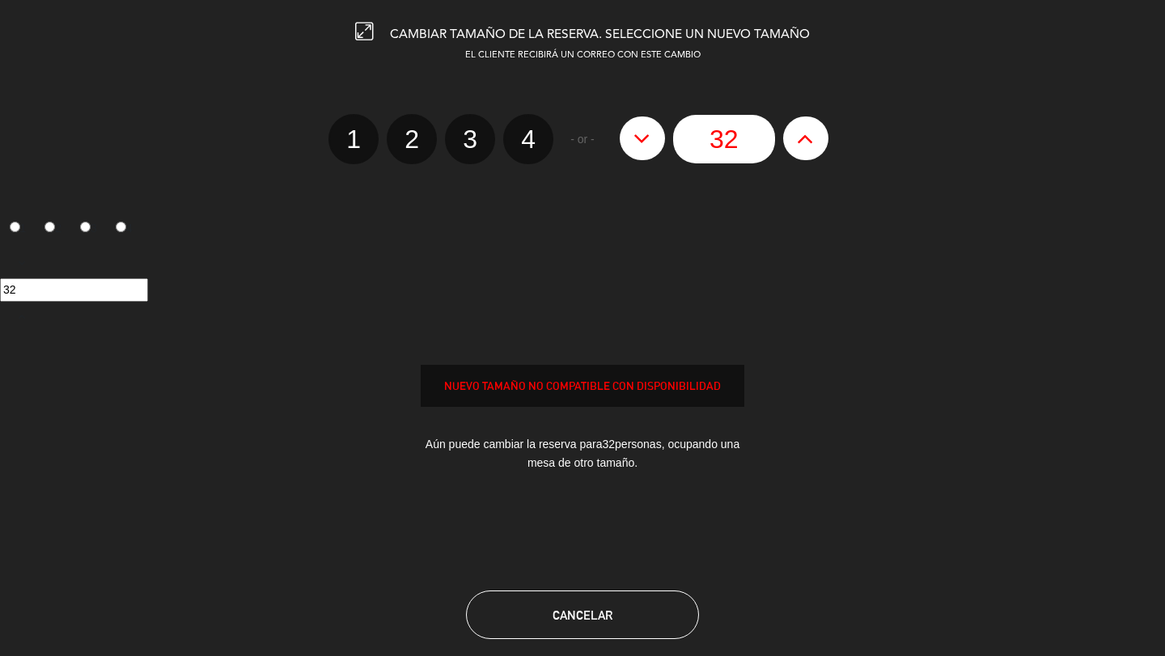
type input "33"
click at [737, 147] on icon at bounding box center [805, 138] width 17 height 26
type input "34"
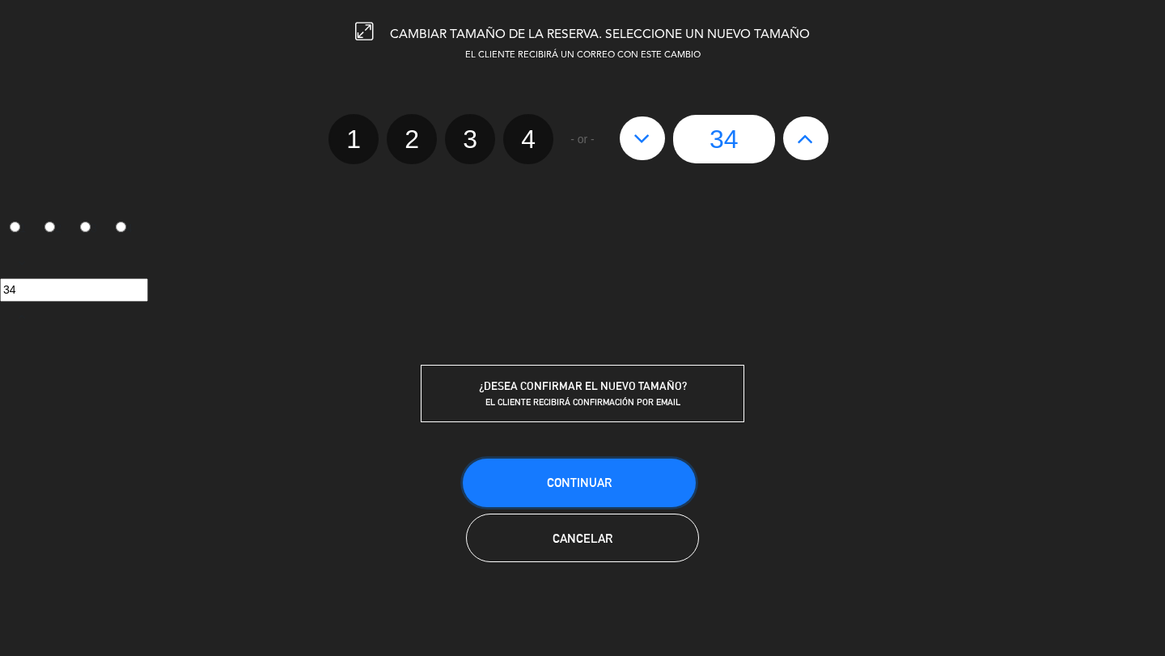
click at [541, 486] on button "Continuar" at bounding box center [579, 483] width 233 height 49
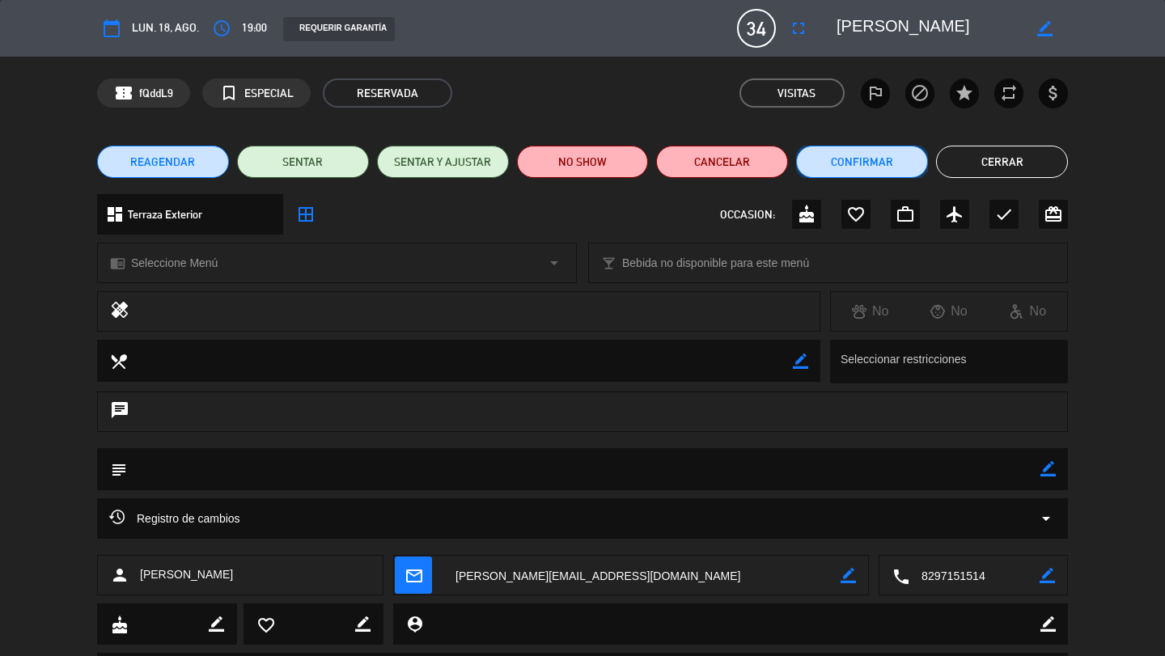
click at [737, 165] on button "Confirmar" at bounding box center [862, 162] width 132 height 32
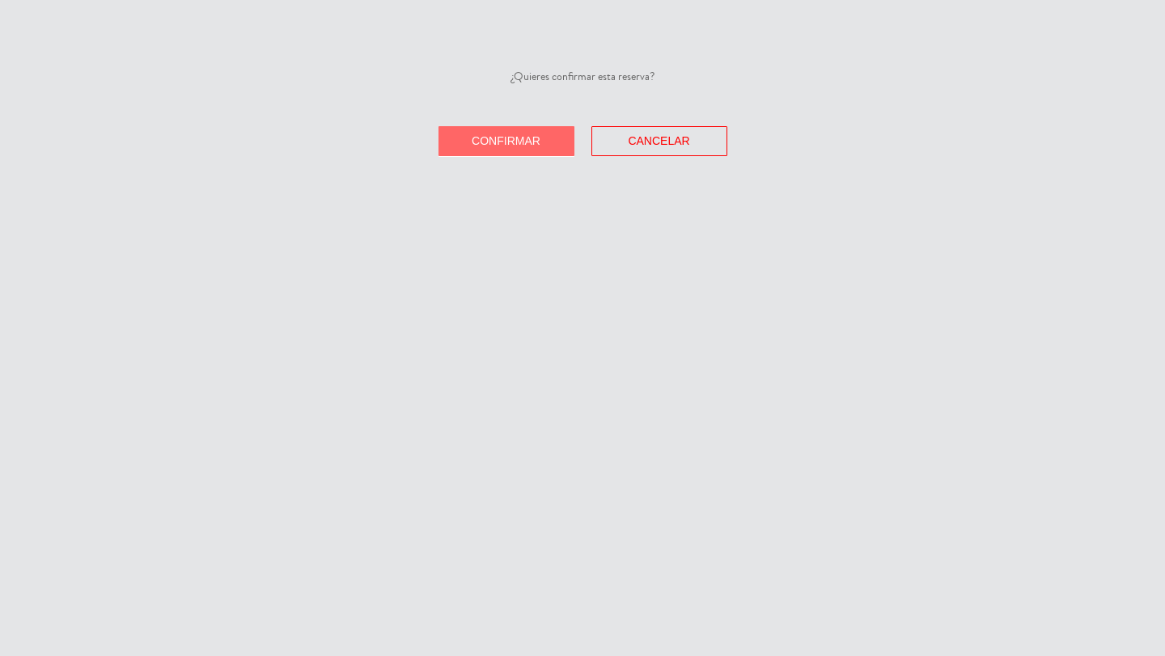
drag, startPoint x: 548, startPoint y: 142, endPoint x: 816, endPoint y: 270, distance: 297.4
click at [548, 142] on button "Confirmar" at bounding box center [506, 141] width 136 height 30
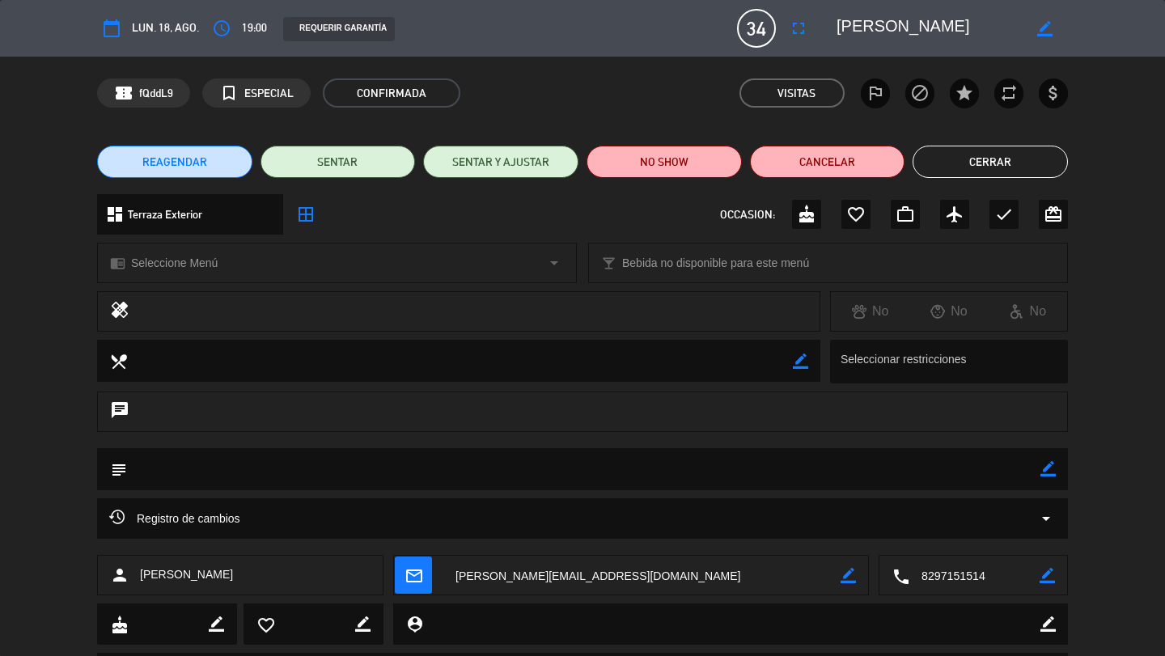
drag, startPoint x: 1034, startPoint y: 166, endPoint x: 1039, endPoint y: 181, distance: 16.4
click at [737, 166] on button "Cerrar" at bounding box center [989, 162] width 155 height 32
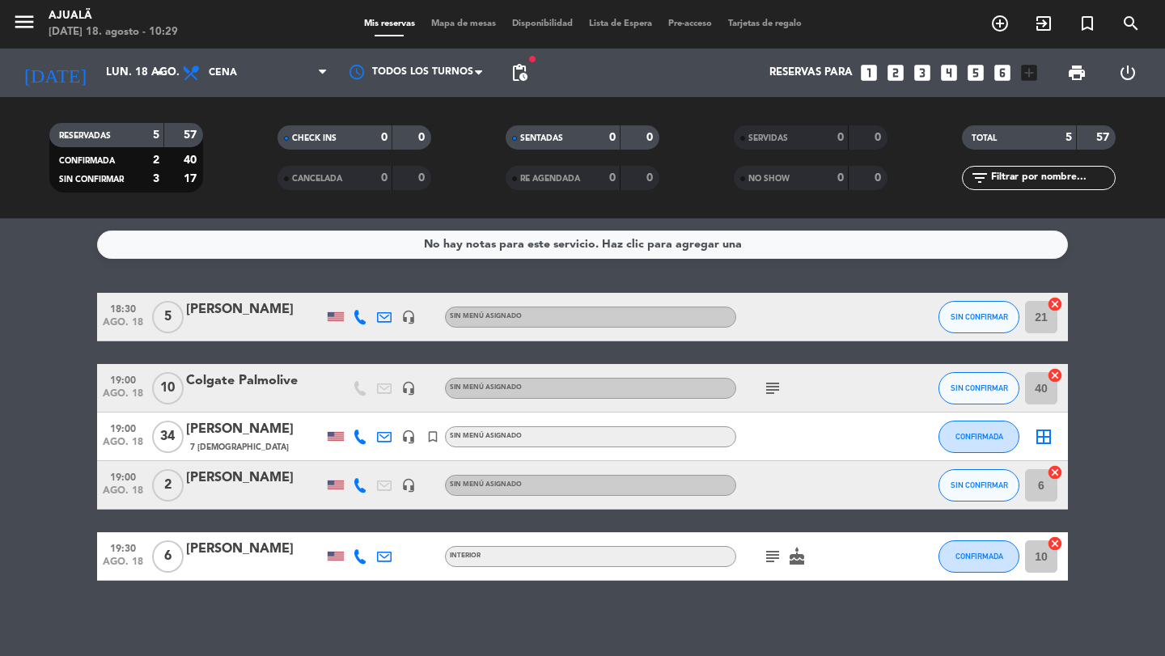
click at [476, 31] on div "Mis reservas Mapa de mesas Disponibilidad Lista de Espera Pre-acceso Tarjetas d…" at bounding box center [583, 24] width 454 height 15
click at [476, 24] on span "Mapa de mesas" at bounding box center [463, 23] width 81 height 9
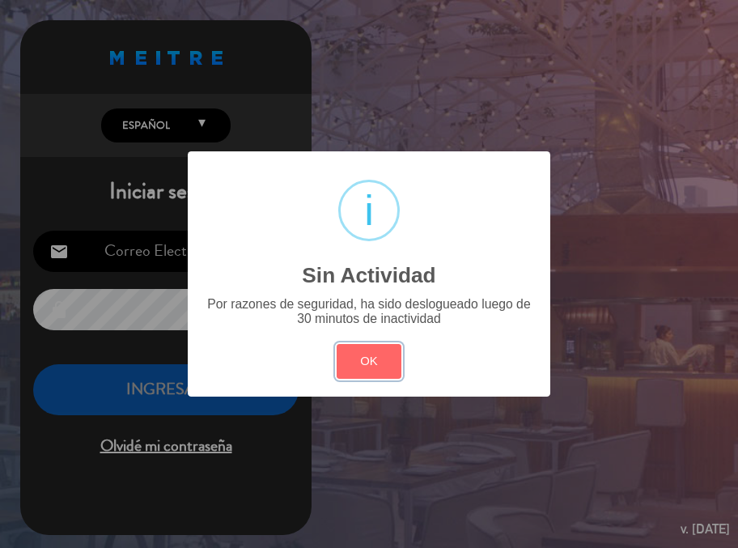
drag, startPoint x: 371, startPoint y: 363, endPoint x: 383, endPoint y: 265, distance: 98.5
click at [370, 363] on button "OK" at bounding box center [369, 361] width 66 height 35
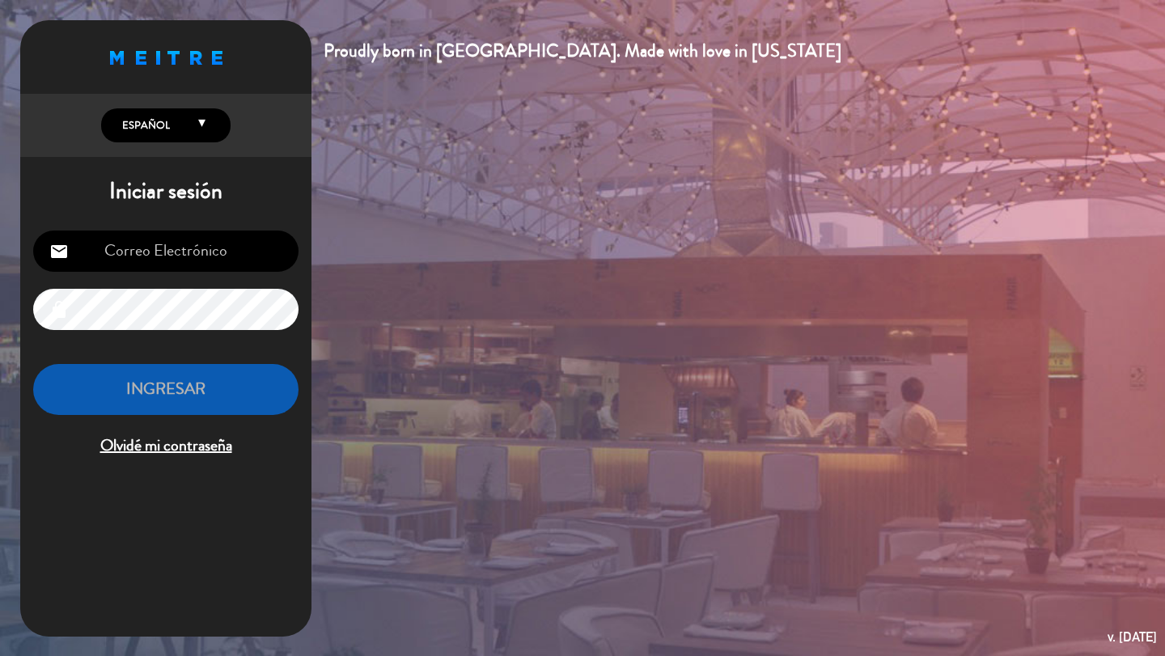
click at [212, 256] on input "email" at bounding box center [165, 250] width 265 height 41
type input "[EMAIL_ADDRESS][DOMAIN_NAME]"
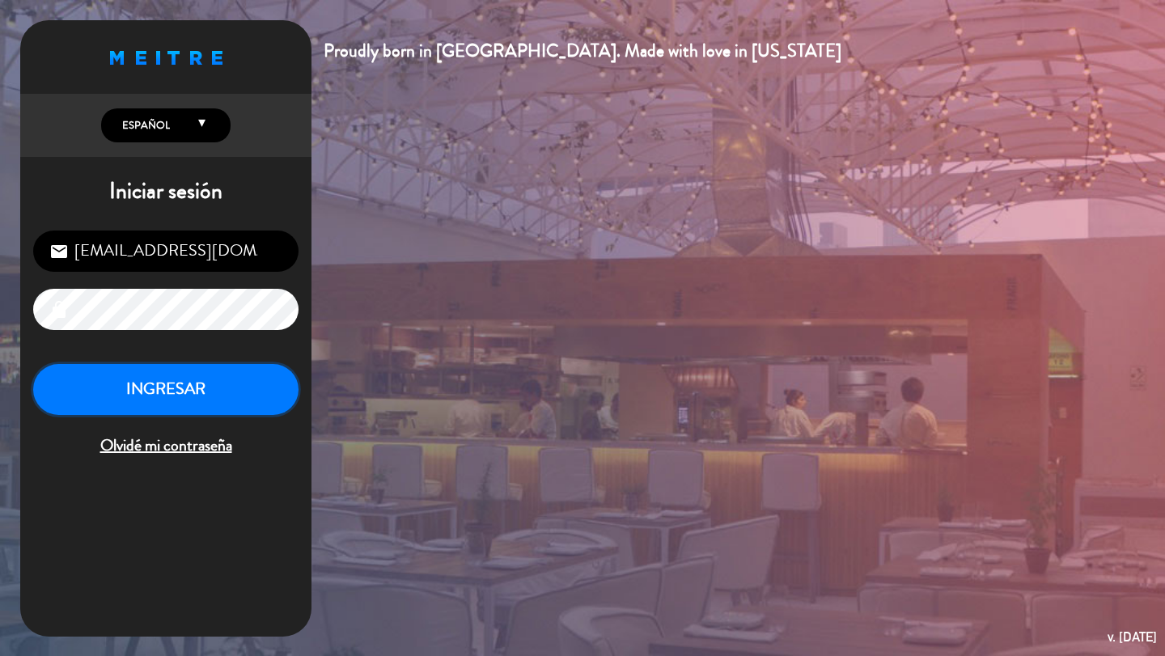
click at [225, 391] on button "INGRESAR" at bounding box center [165, 389] width 265 height 51
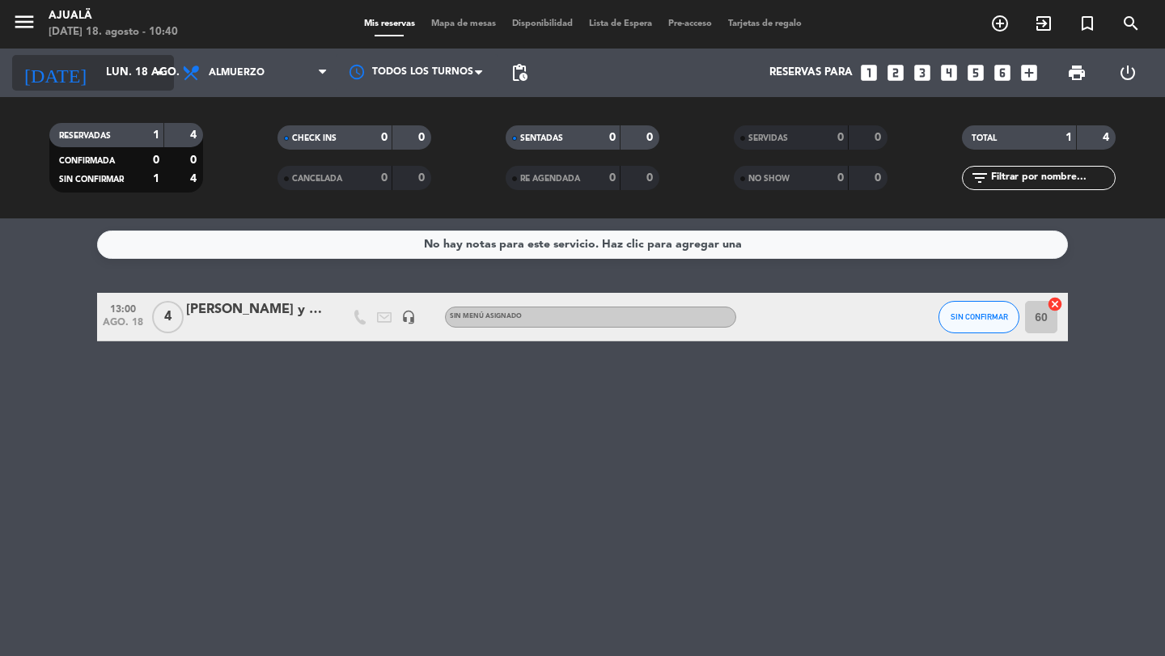
click at [139, 74] on input "lun. 18 ago." at bounding box center [169, 72] width 142 height 29
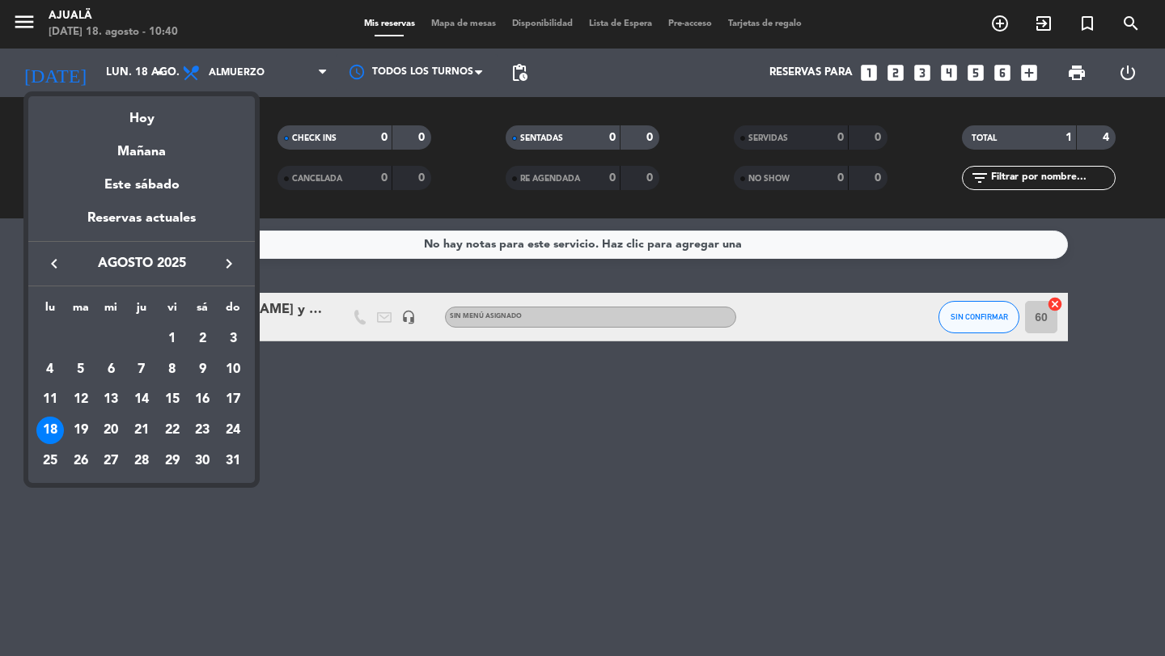
drag, startPoint x: 279, startPoint y: 61, endPoint x: 269, endPoint y: 54, distance: 11.7
click at [279, 61] on div at bounding box center [582, 328] width 1165 height 656
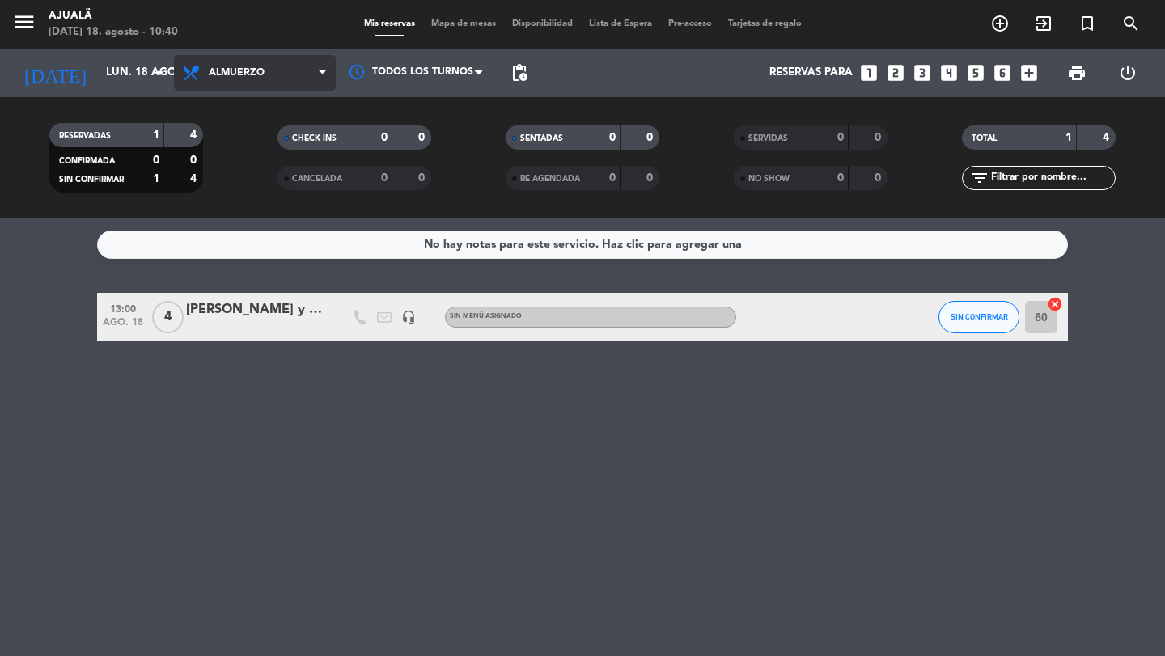
click at [274, 66] on span "Almuerzo" at bounding box center [255, 73] width 162 height 36
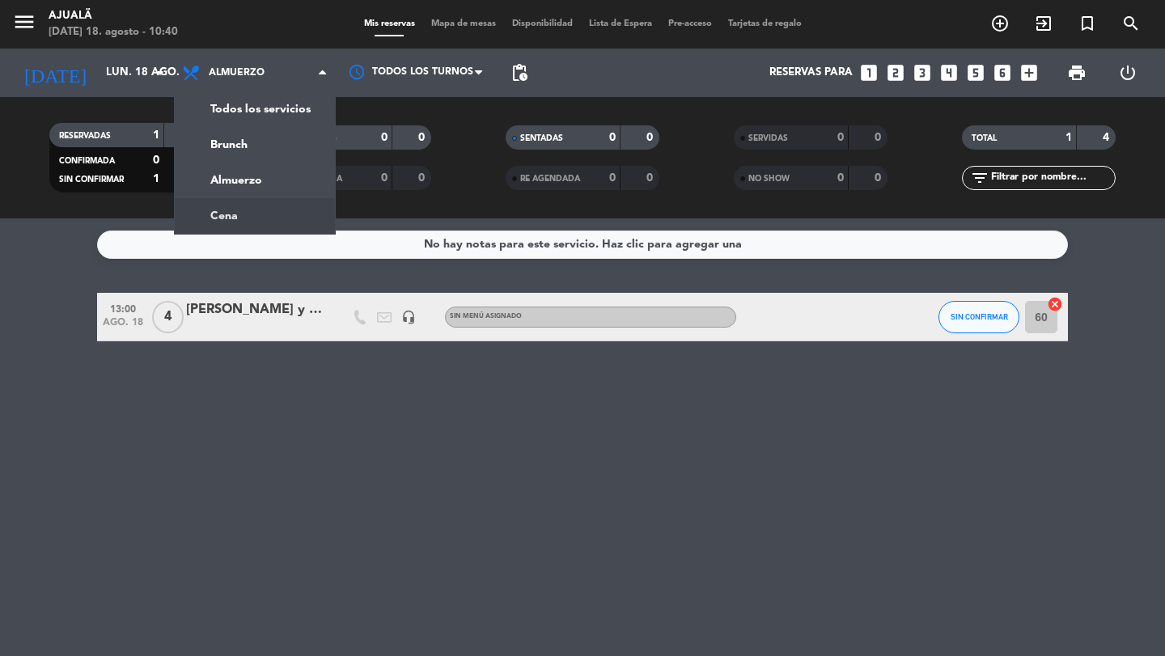
click at [253, 220] on ng-component "menu Ajualä [DATE] 18. agosto - 10:40 Mis reservas Mapa de mesas Disponibilidad…" at bounding box center [582, 328] width 1165 height 656
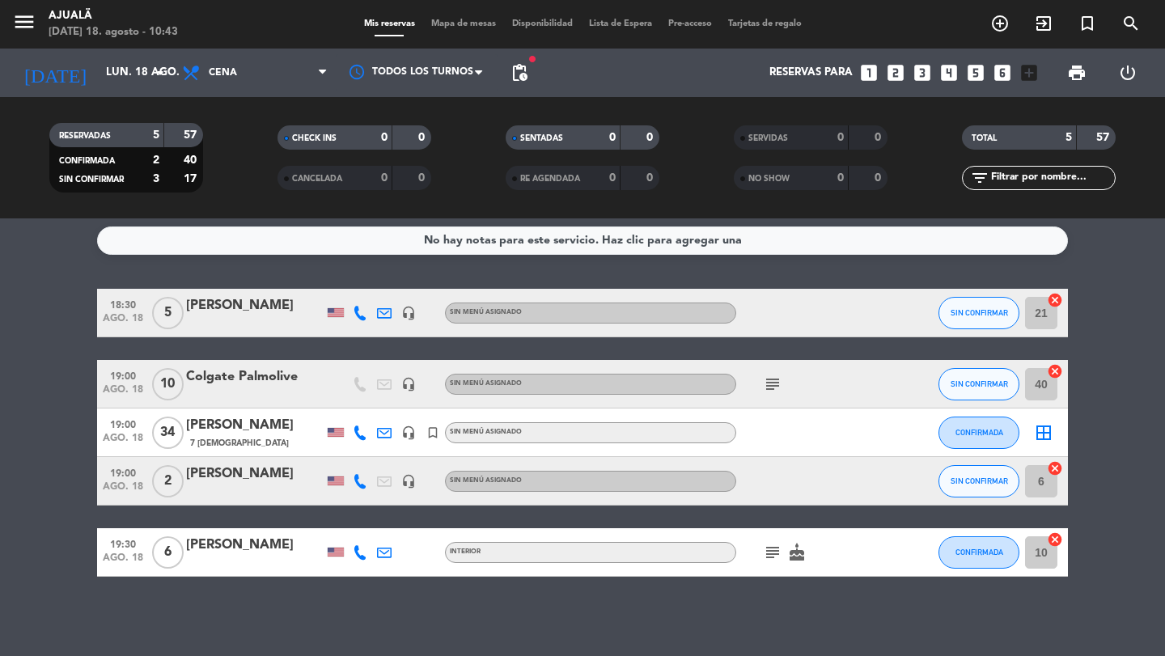
drag, startPoint x: 801, startPoint y: 557, endPoint x: 785, endPoint y: 556, distance: 15.4
click at [737, 547] on icon "cake" at bounding box center [796, 552] width 19 height 19
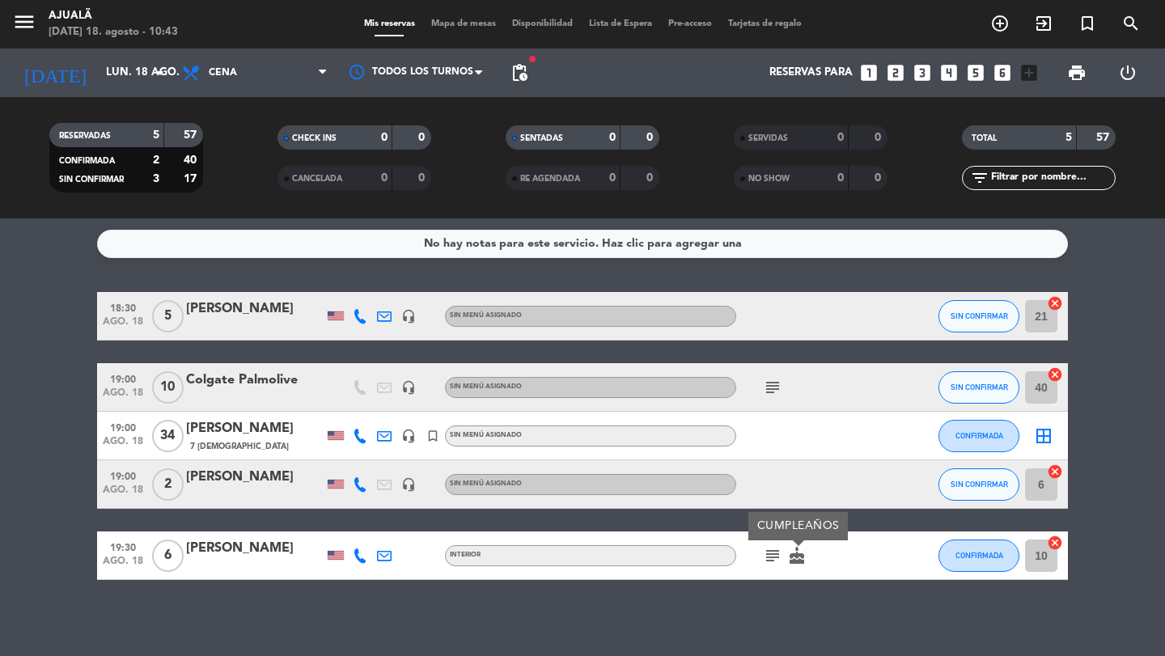
scroll to position [6, 0]
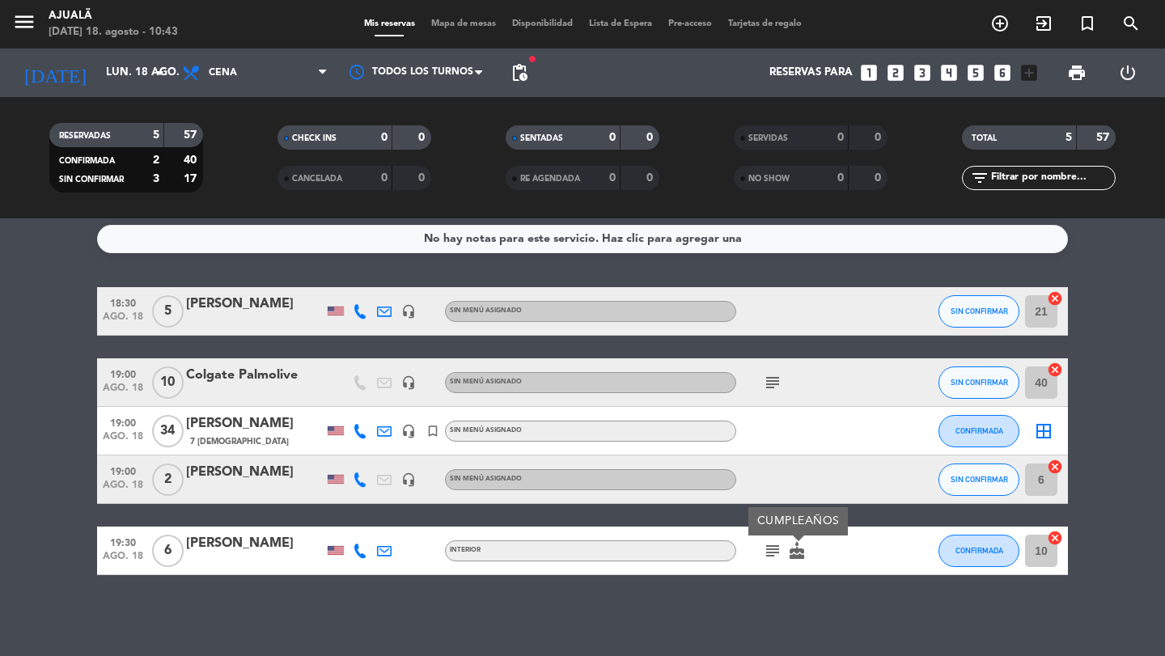
click at [737, 547] on icon "subject" at bounding box center [772, 550] width 19 height 19
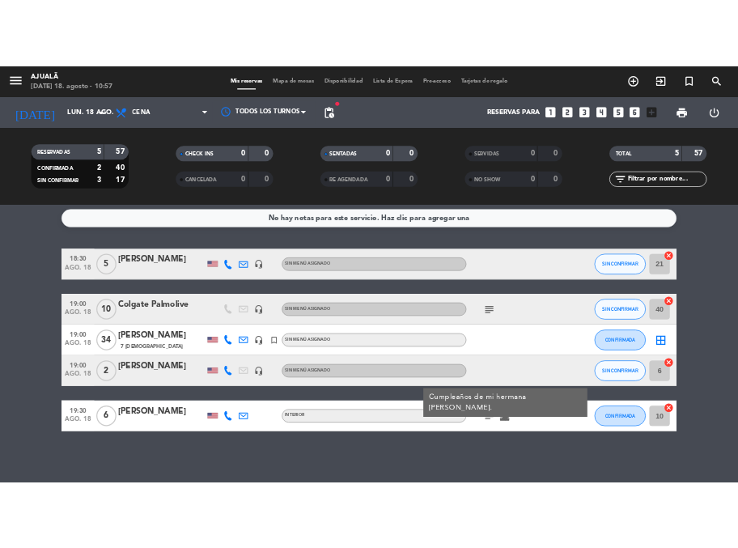
scroll to position [5, 0]
